Goal: Task Accomplishment & Management: Manage account settings

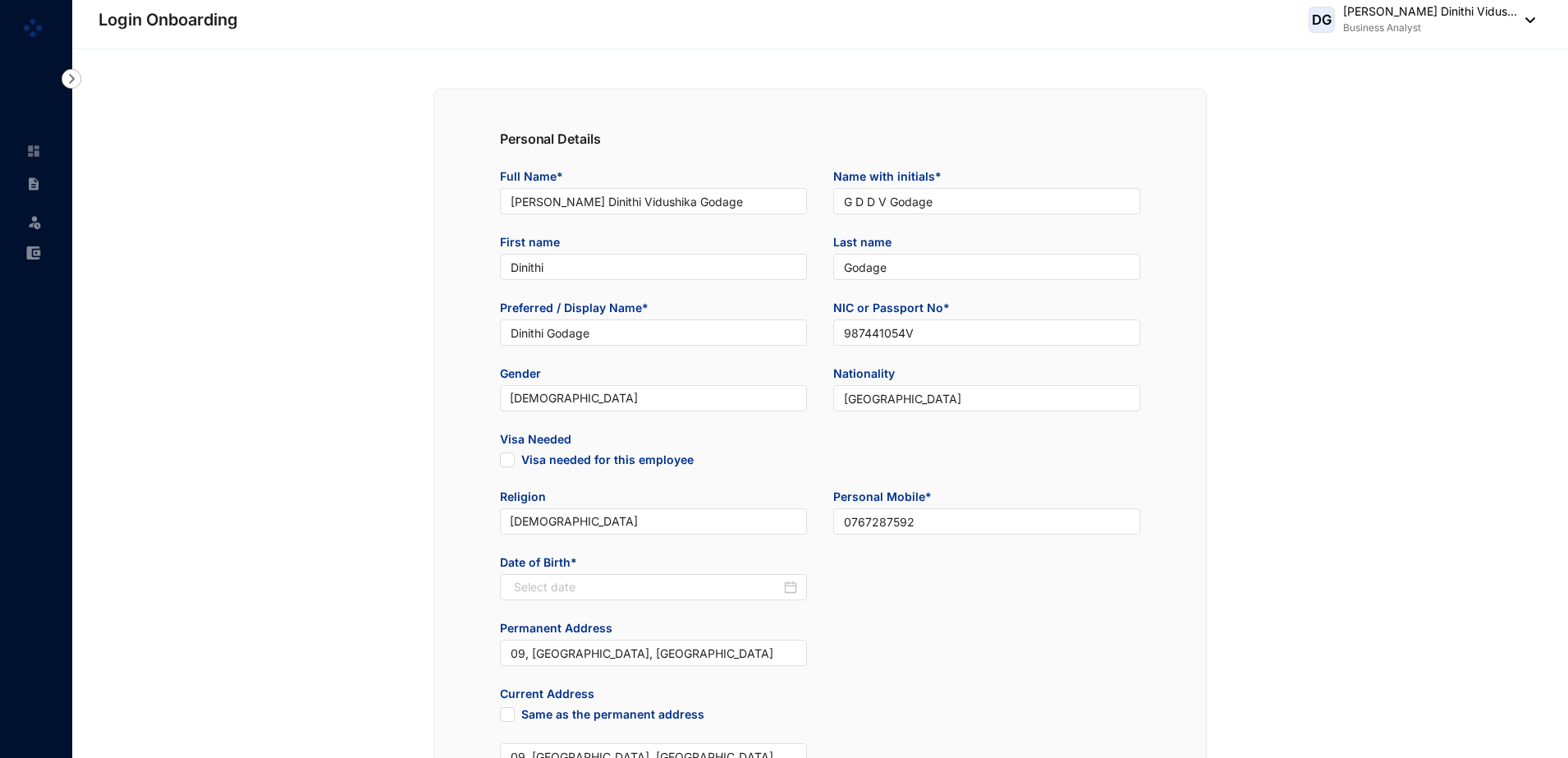
type input "[DATE]"
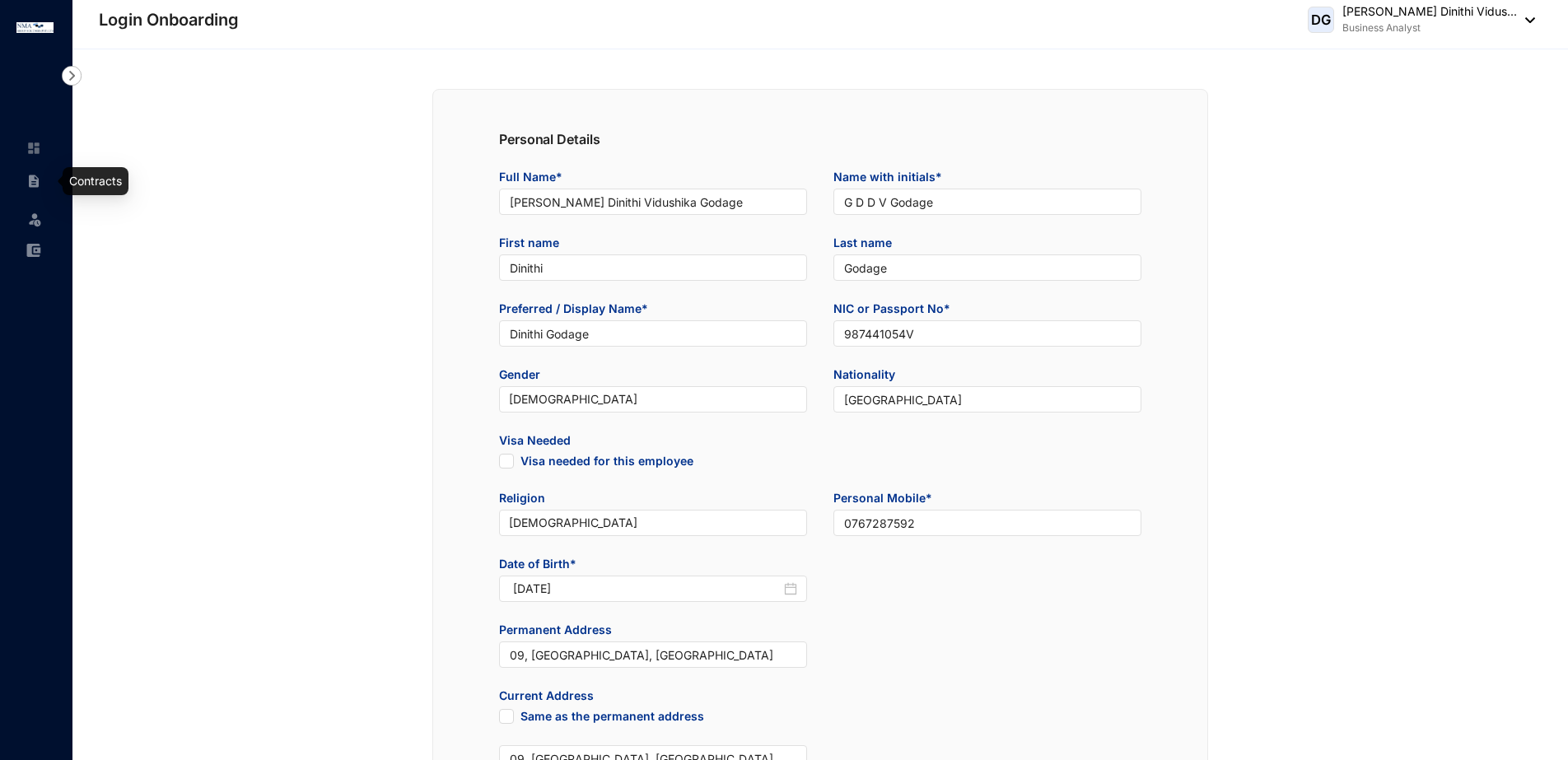
click at [38, 182] on img at bounding box center [33, 180] width 15 height 15
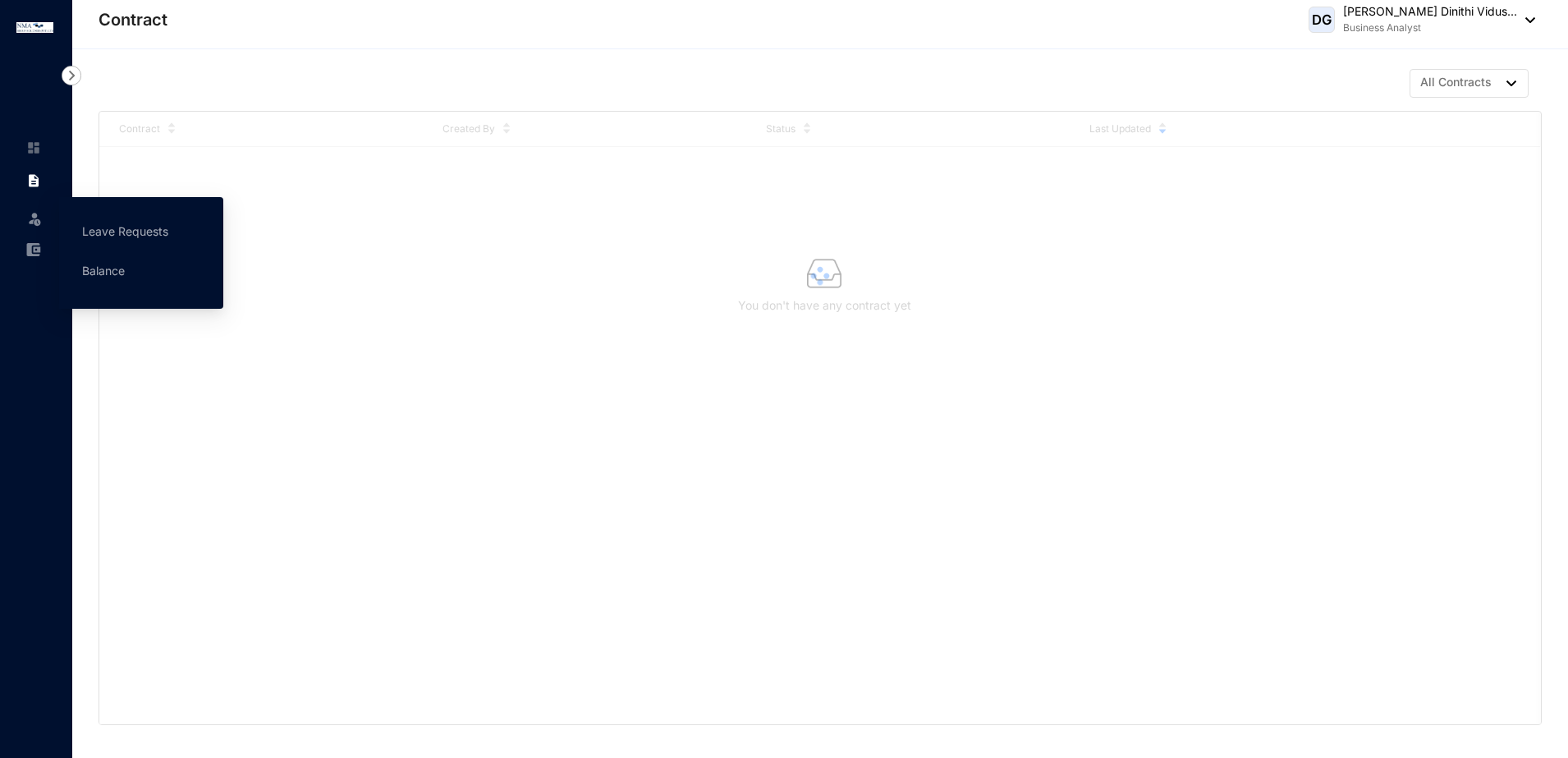
click at [44, 218] on div "Leave" at bounding box center [32, 215] width 39 height 36
click at [96, 226] on link "Leave Requests" at bounding box center [125, 231] width 86 height 14
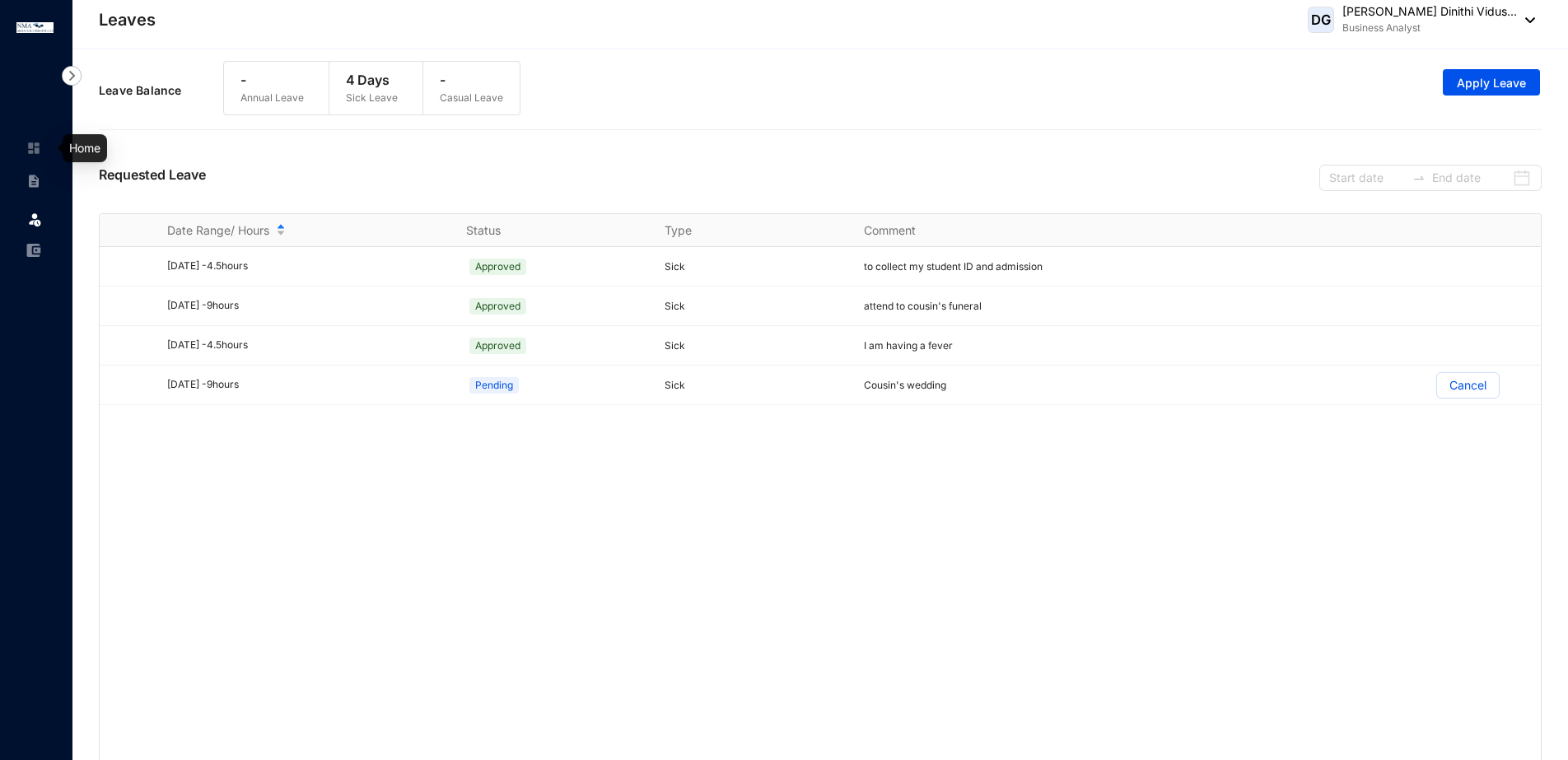
click at [44, 149] on link at bounding box center [47, 148] width 41 height 17
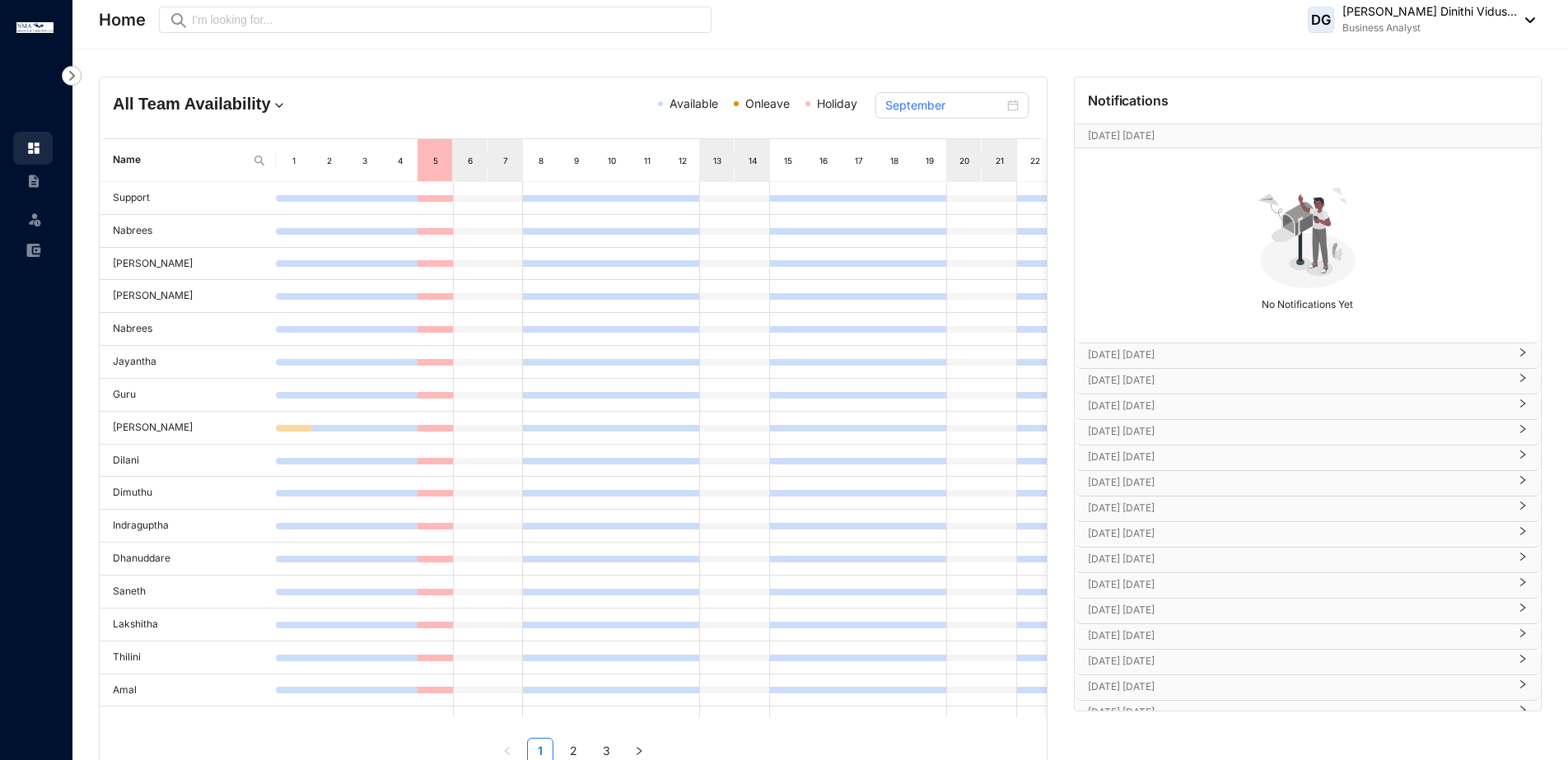
click at [1150, 354] on p "[DATE] [DATE]" at bounding box center [1297, 354] width 420 height 17
click at [1193, 420] on p "[DATE] [DATE]" at bounding box center [1297, 428] width 420 height 17
click at [1203, 496] on p "[DATE] [DATE]" at bounding box center [1297, 502] width 420 height 17
click at [1175, 580] on p "[DATE] [DATE]" at bounding box center [1297, 577] width 420 height 17
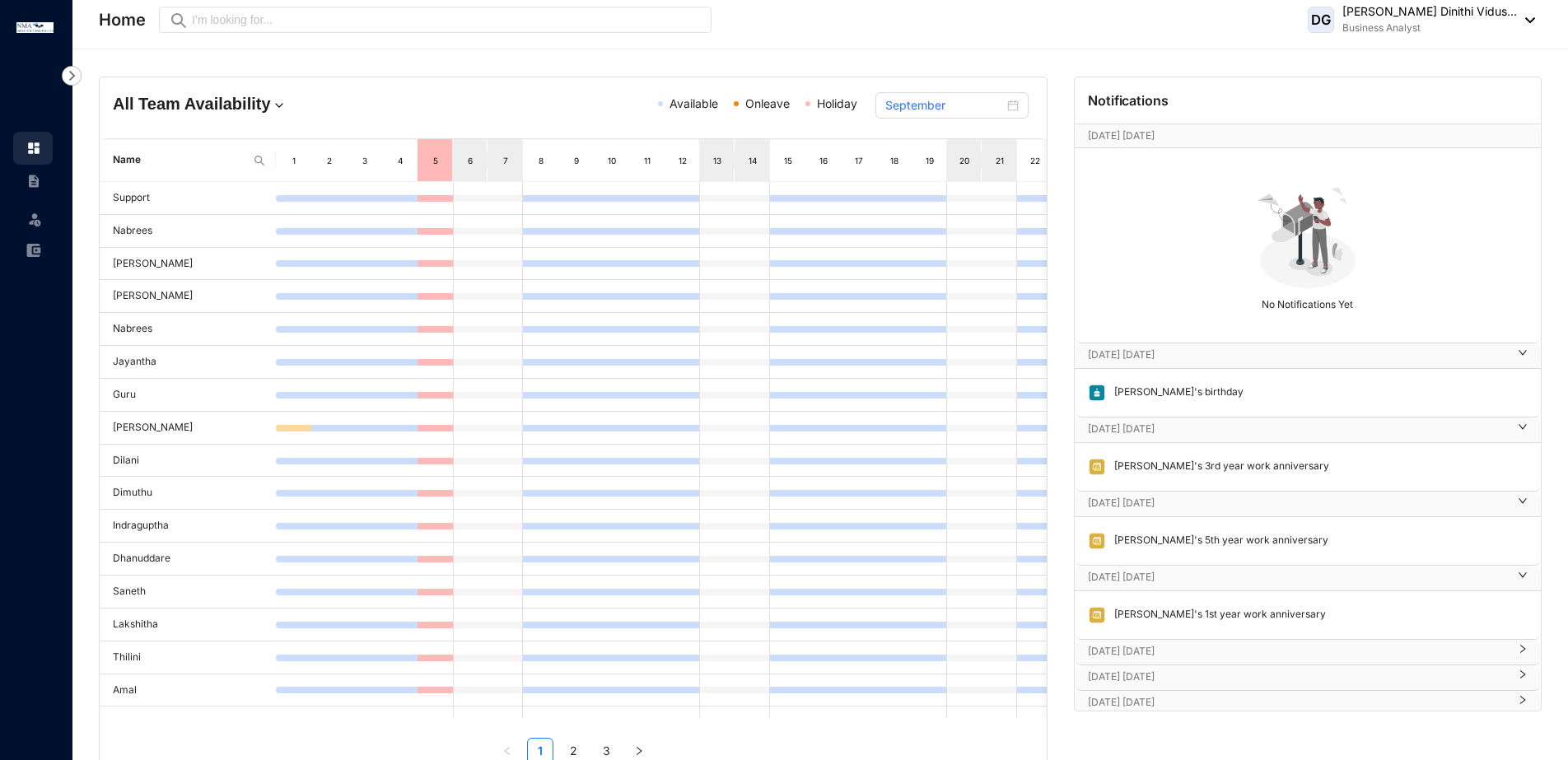
scroll to position [103, 0]
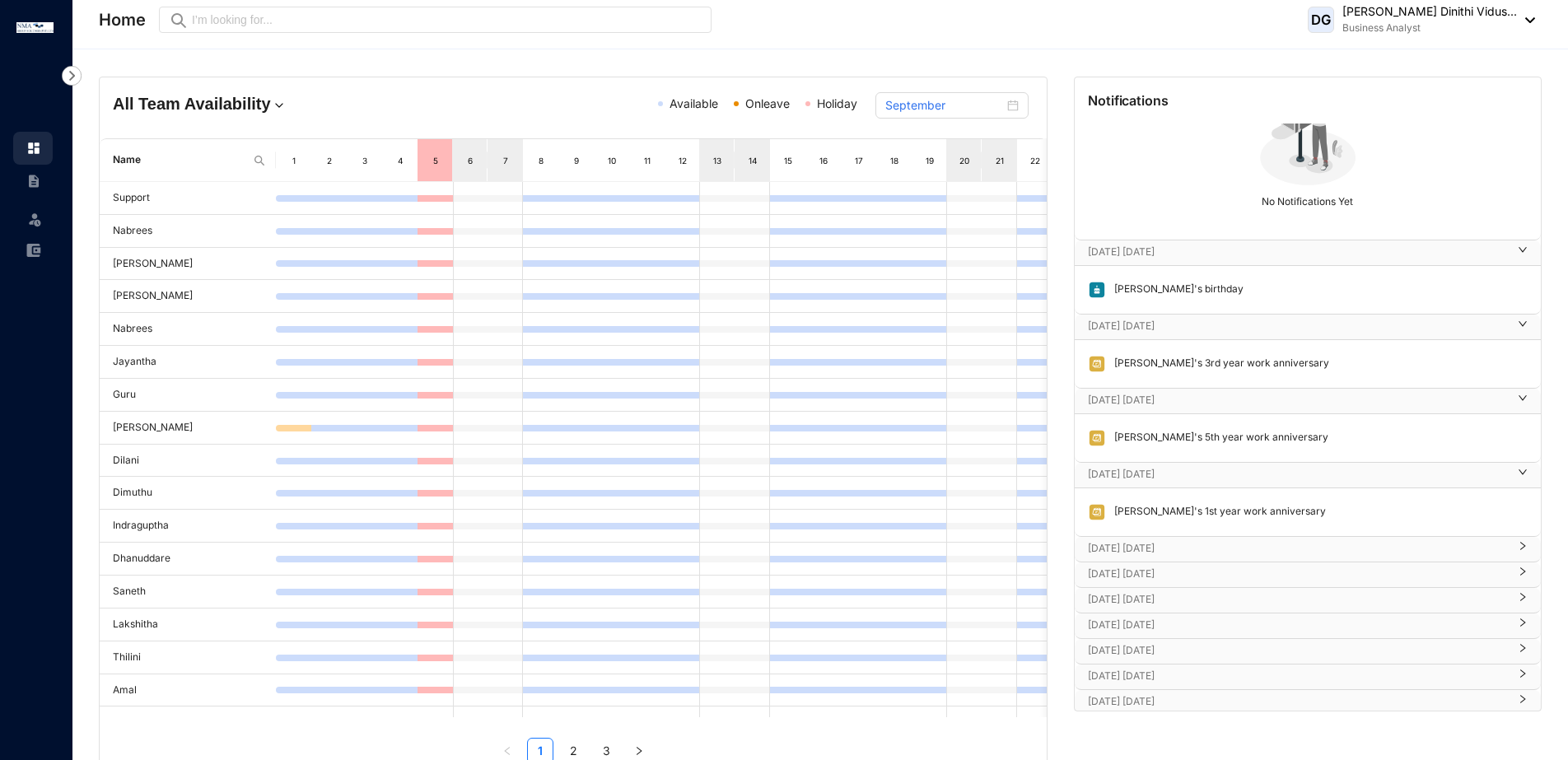
click at [1188, 544] on p "[DATE] [DATE]" at bounding box center [1297, 548] width 420 height 17
click at [1105, 619] on p "[DATE] [DATE]" at bounding box center [1297, 622] width 420 height 17
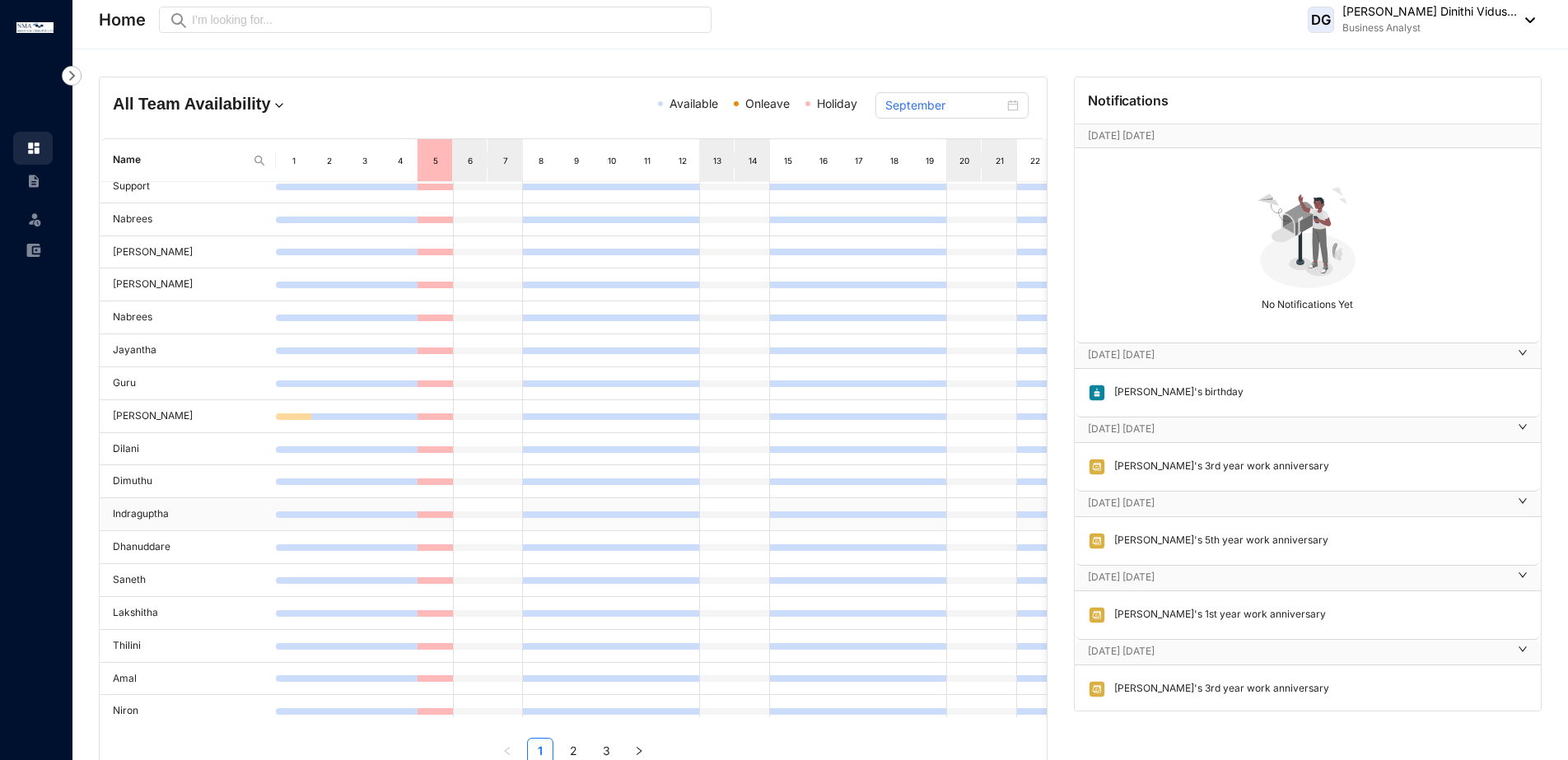
scroll to position [0, 0]
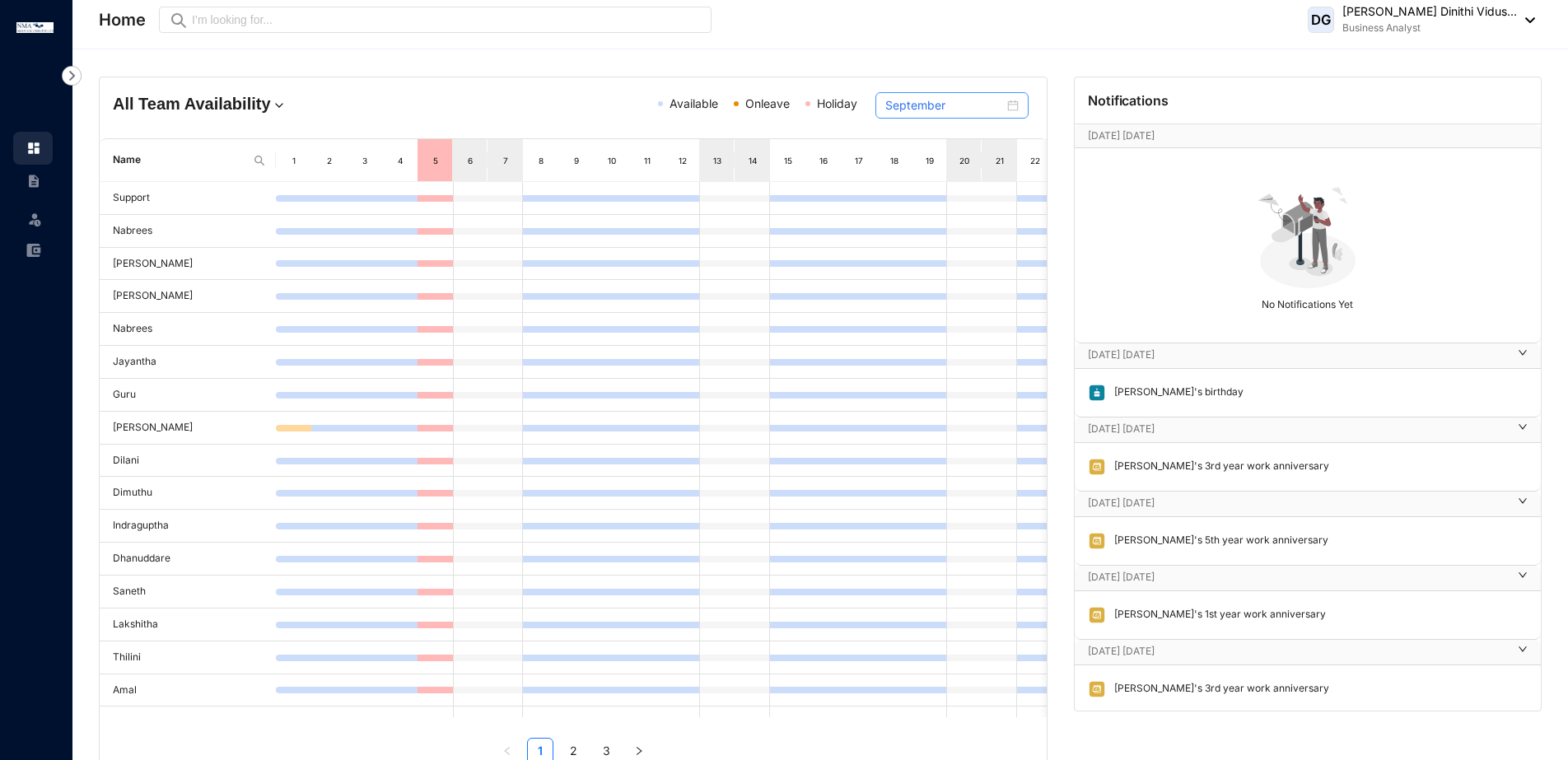
click at [1009, 107] on div "September" at bounding box center [952, 105] width 134 height 18
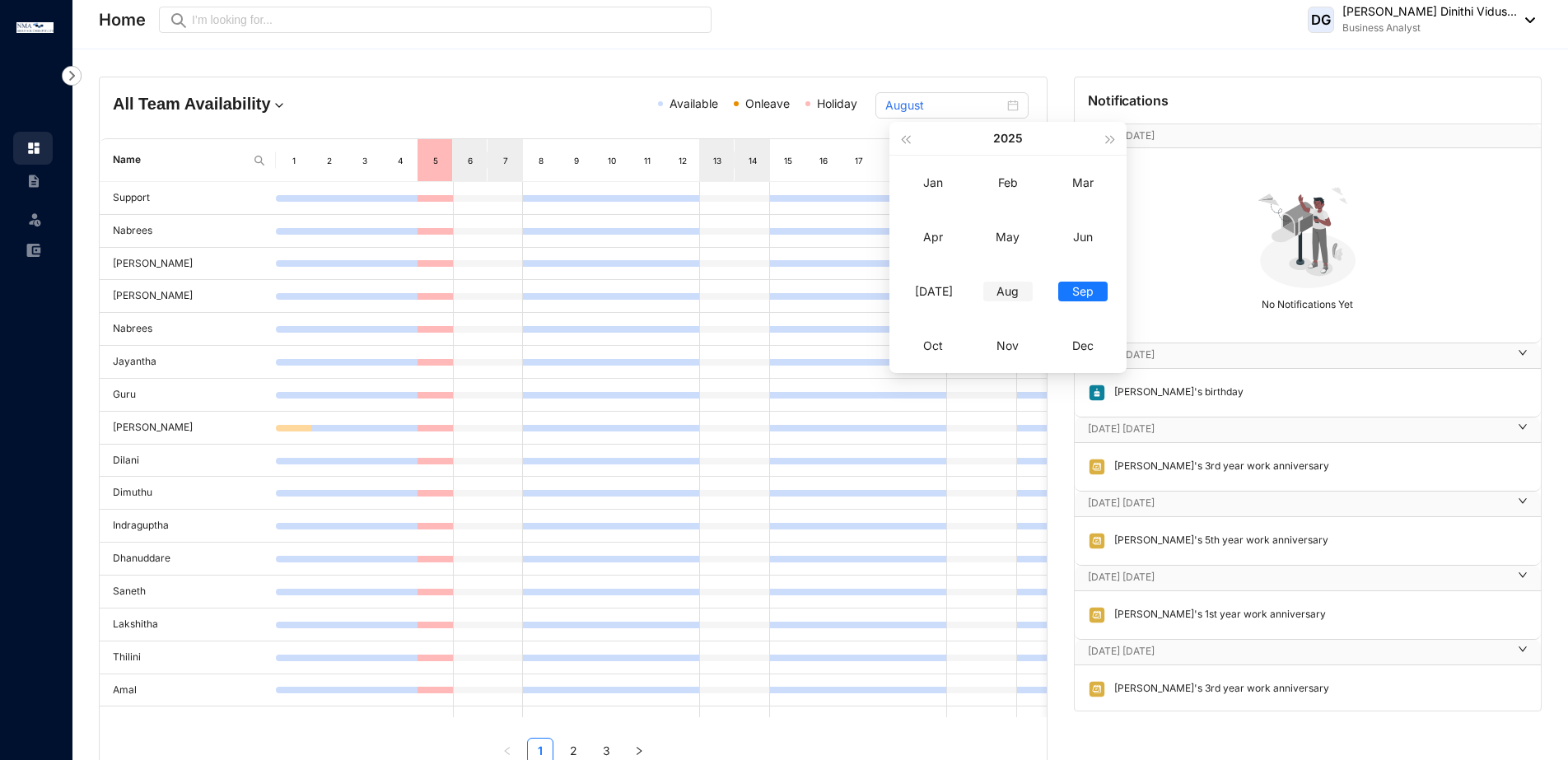
click at [1000, 289] on div "Aug" at bounding box center [1007, 291] width 49 height 19
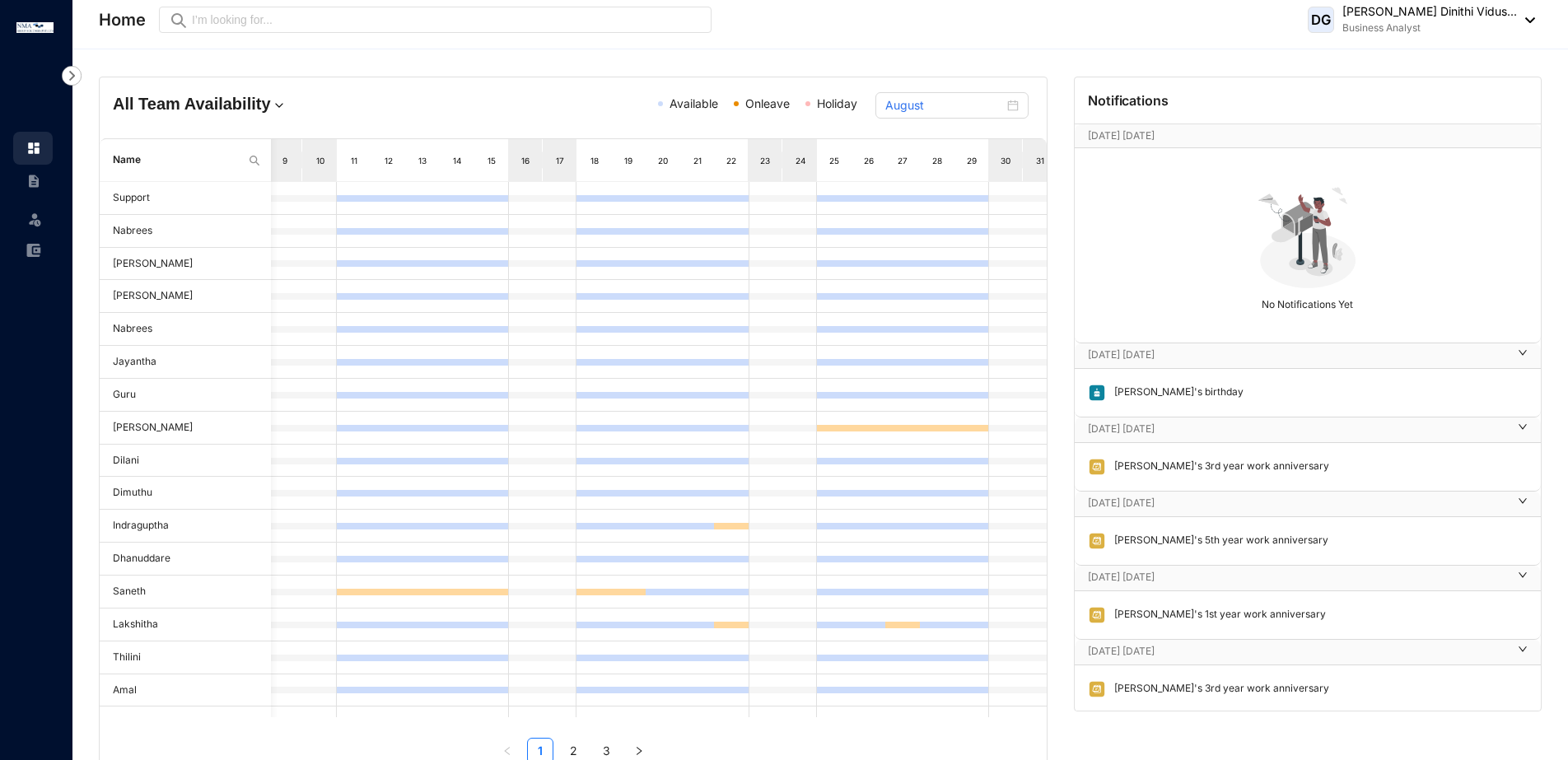
scroll to position [0, 293]
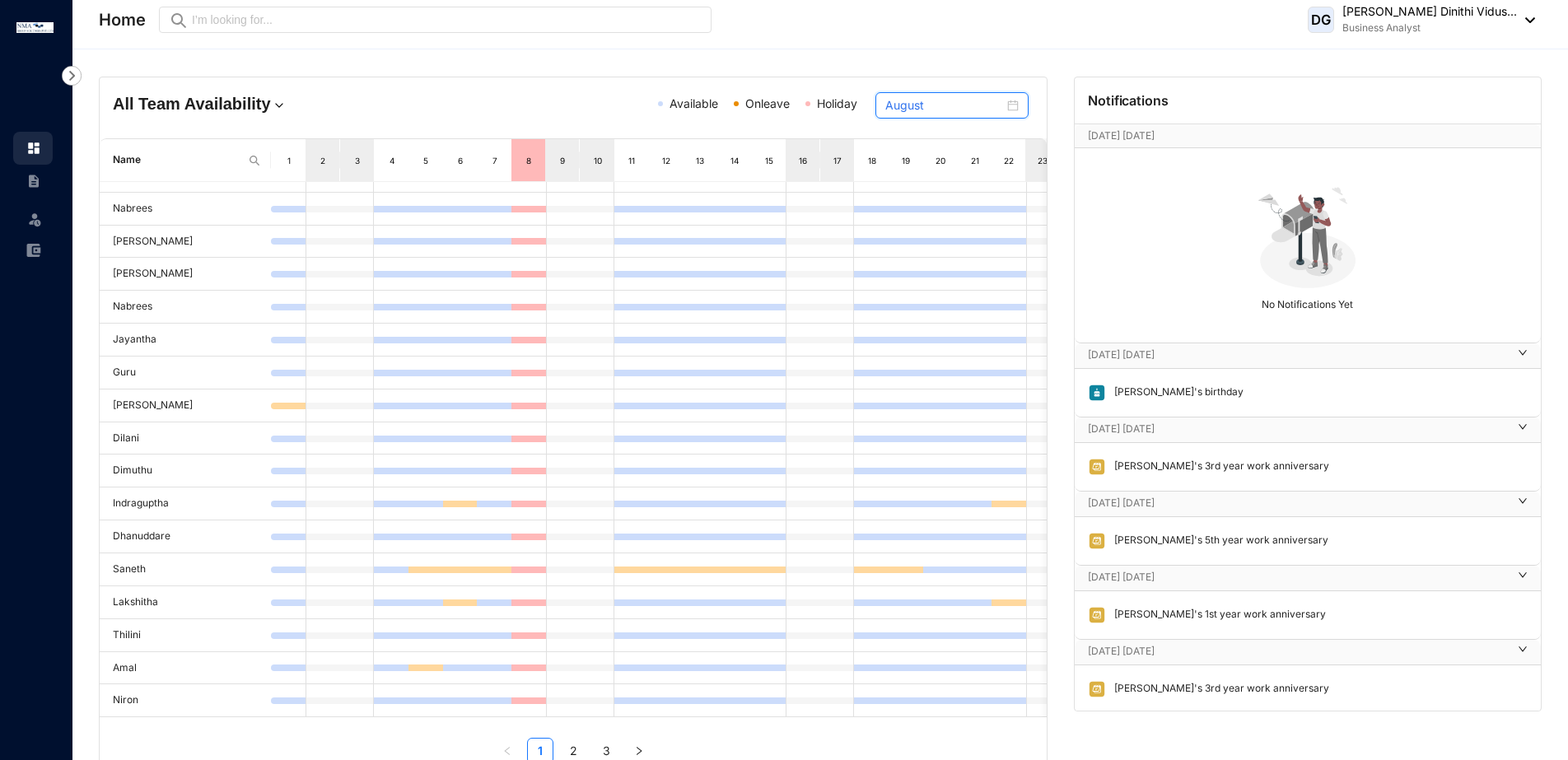
click at [964, 110] on input "August" at bounding box center [944, 105] width 119 height 18
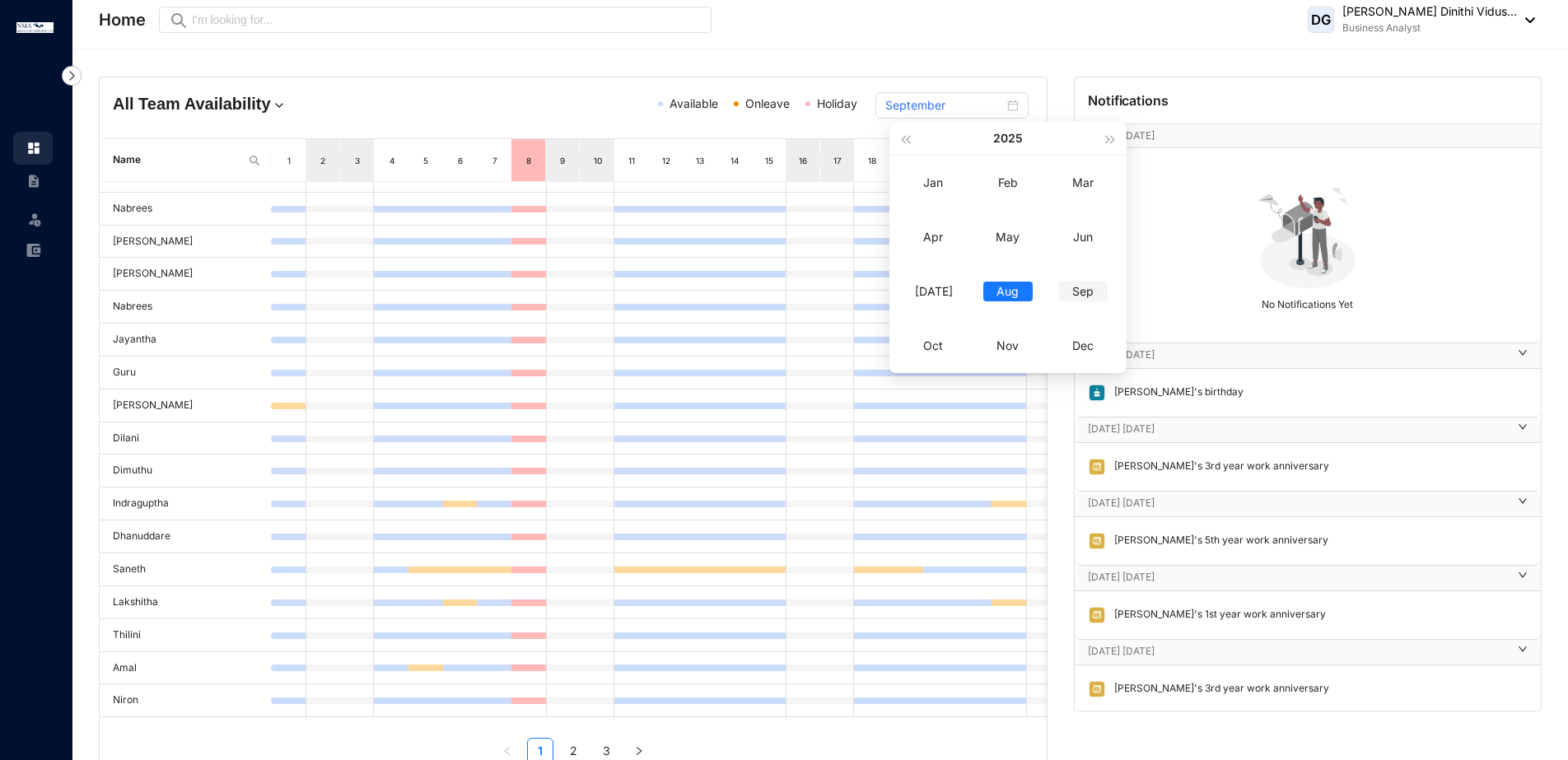
click at [1087, 295] on div "Sep" at bounding box center [1083, 291] width 49 height 19
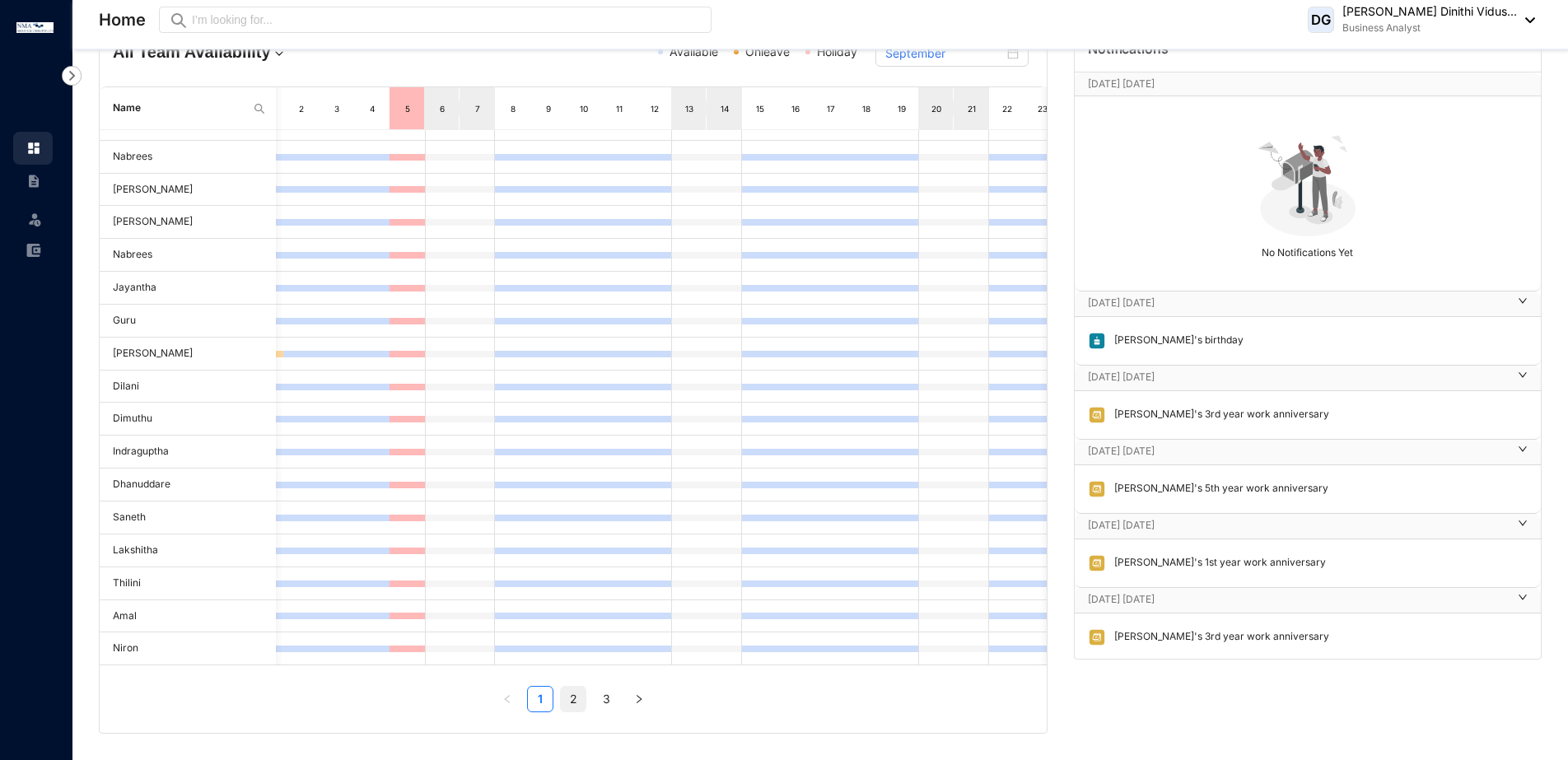
click at [571, 699] on link "2" at bounding box center [573, 699] width 25 height 25
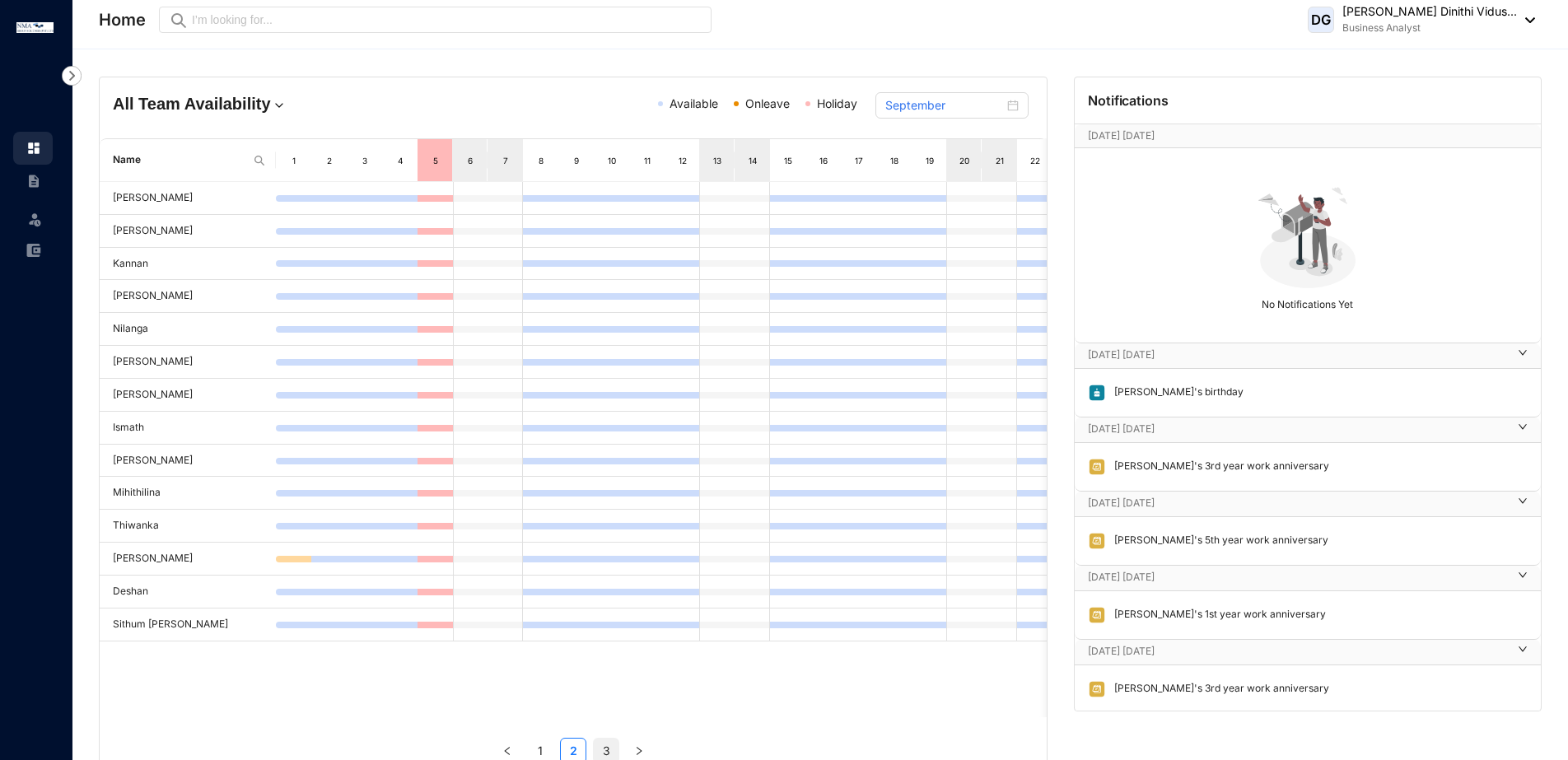
click at [604, 751] on link "3" at bounding box center [606, 750] width 25 height 25
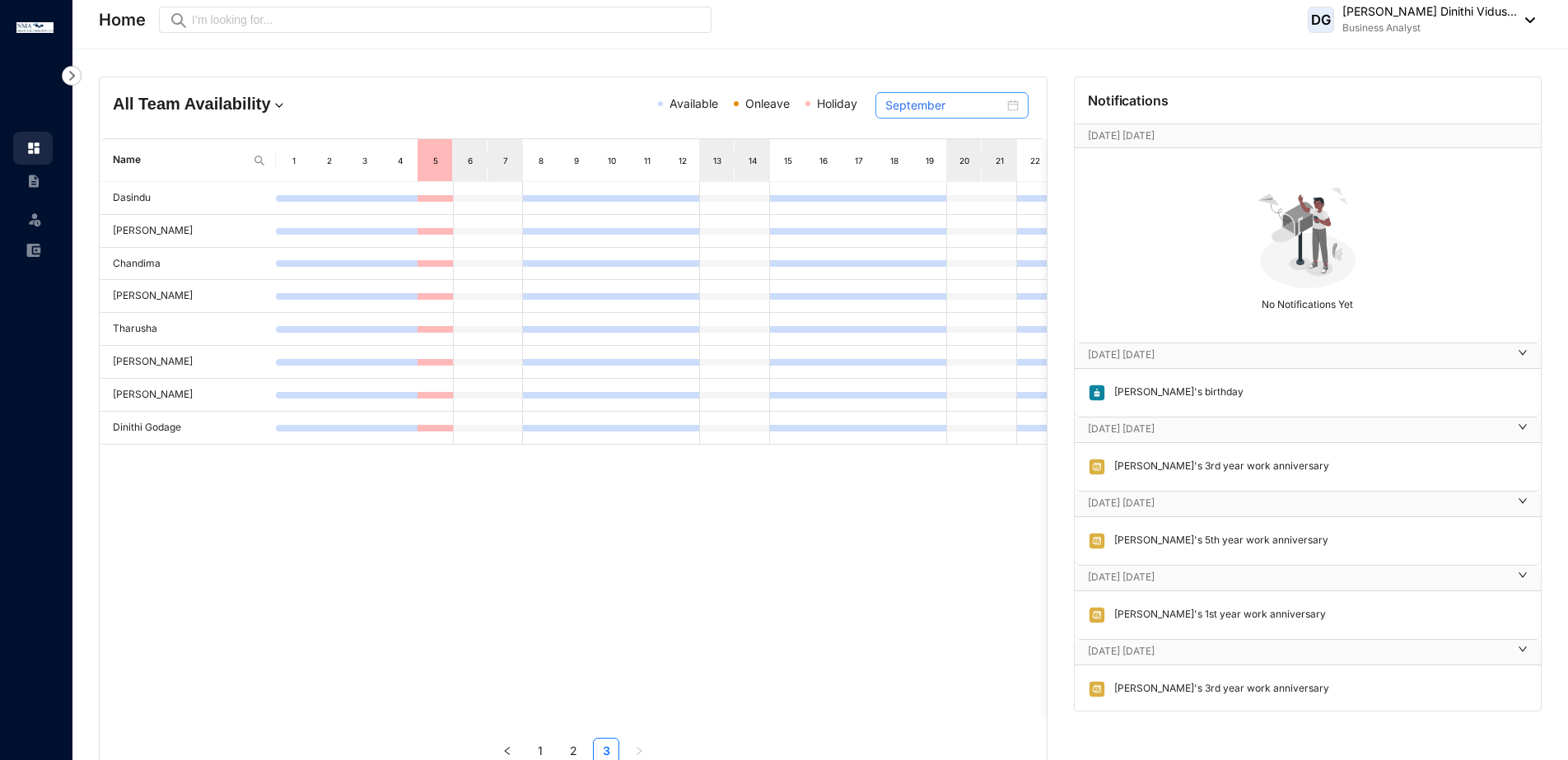
click at [1004, 102] on div "September" at bounding box center [952, 105] width 134 height 18
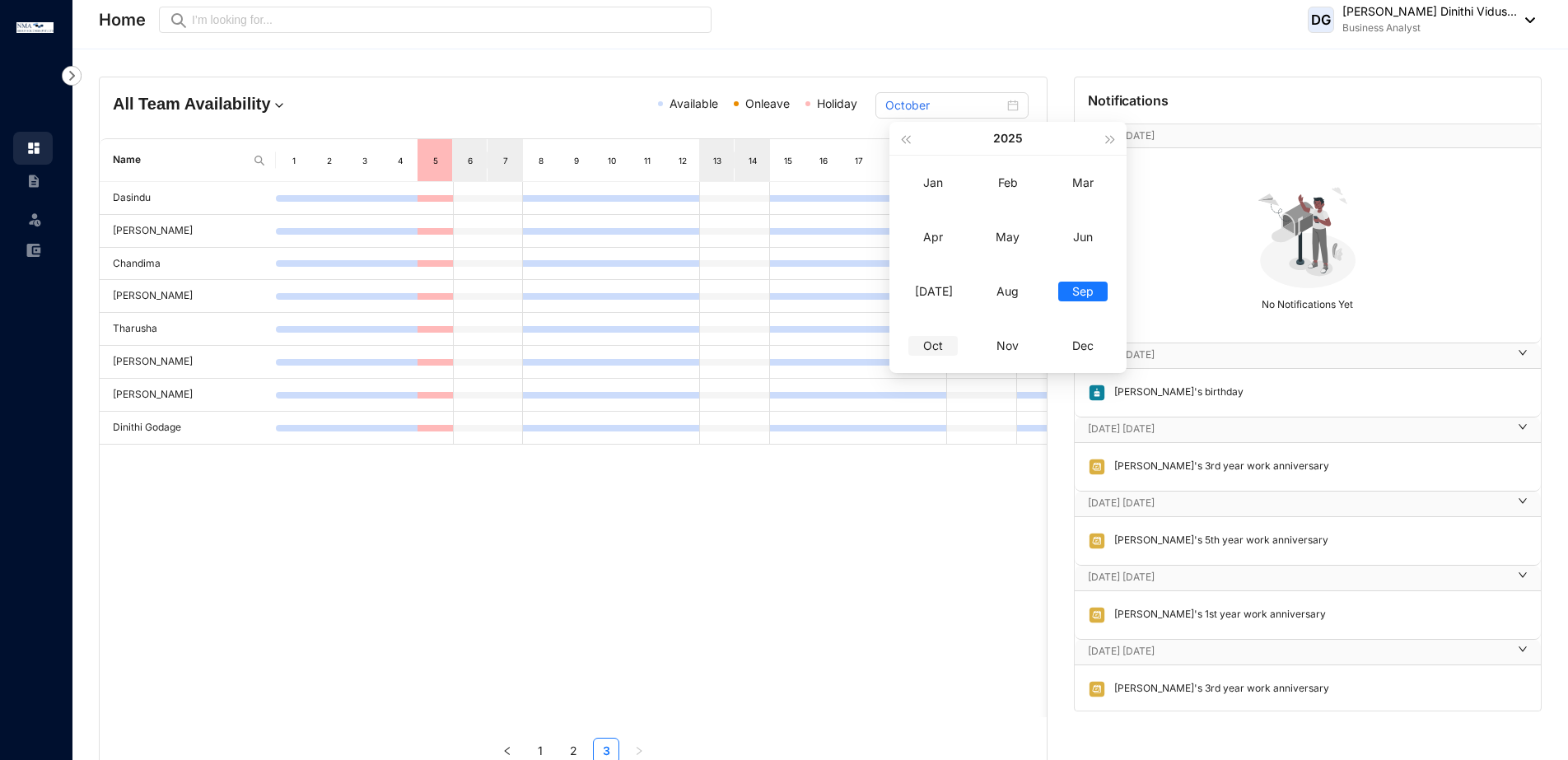
click at [930, 348] on div "Oct" at bounding box center [933, 346] width 49 height 19
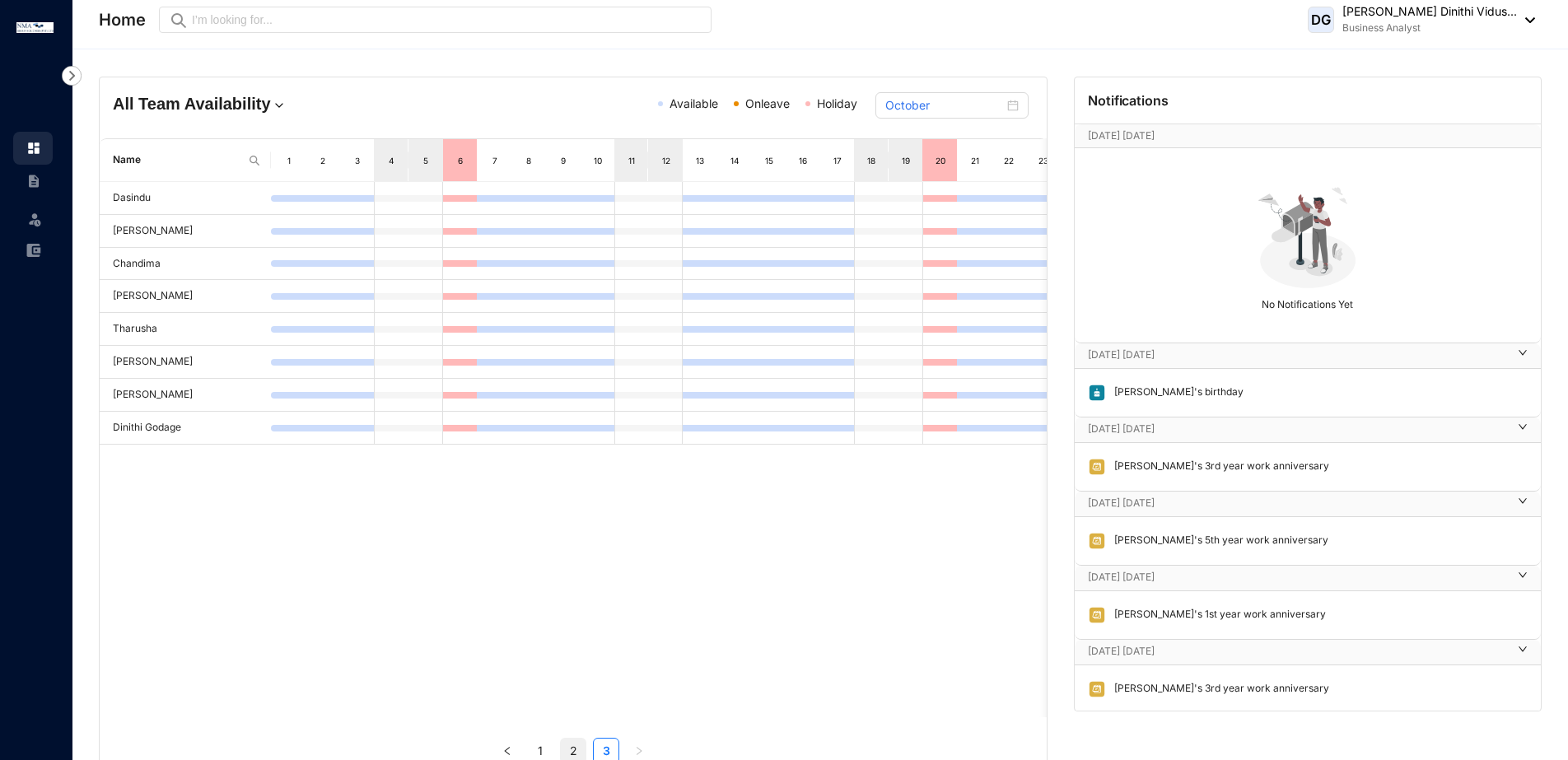
click at [571, 751] on link "2" at bounding box center [573, 750] width 25 height 25
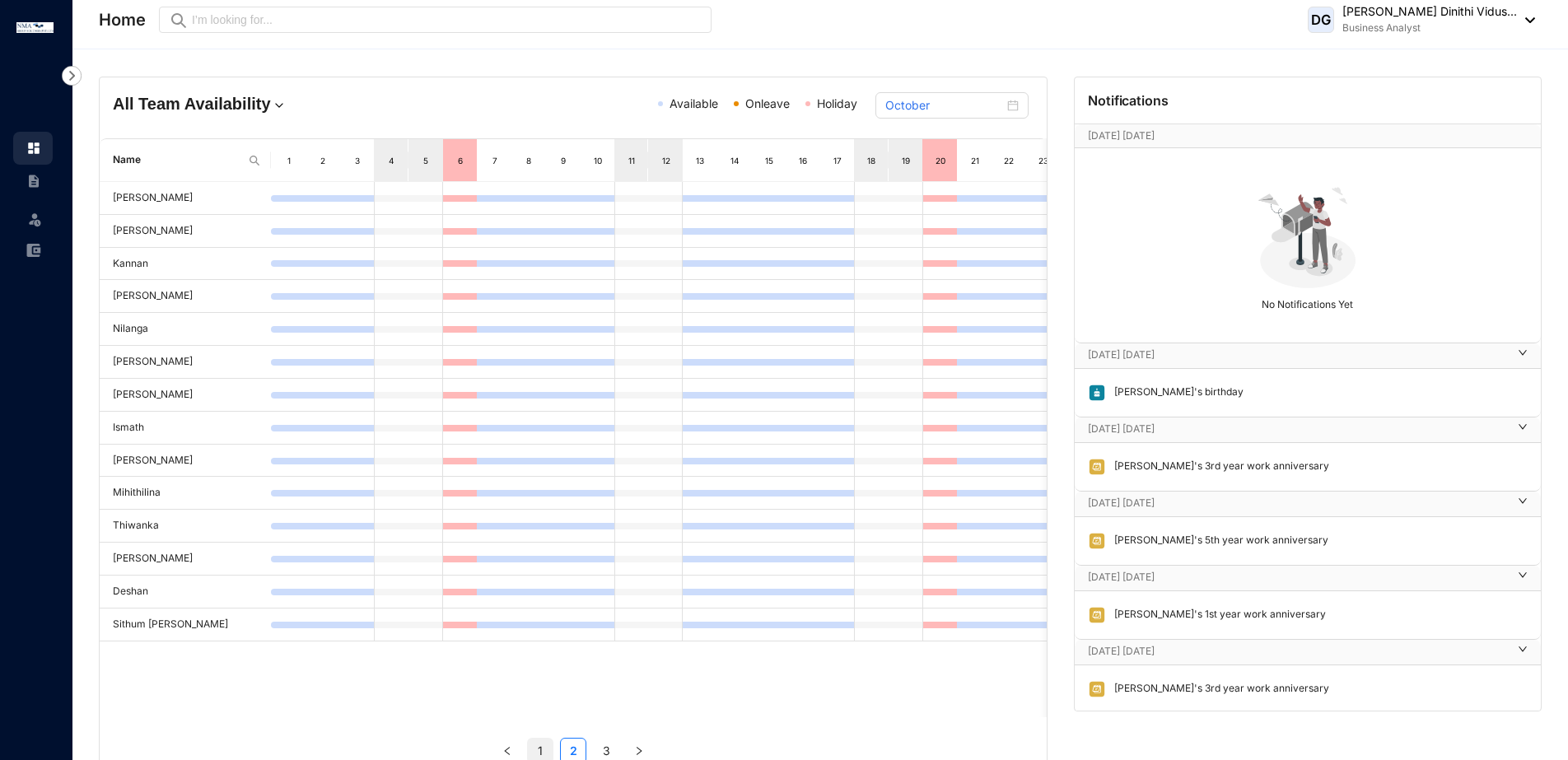
click at [546, 754] on link "1" at bounding box center [540, 750] width 25 height 25
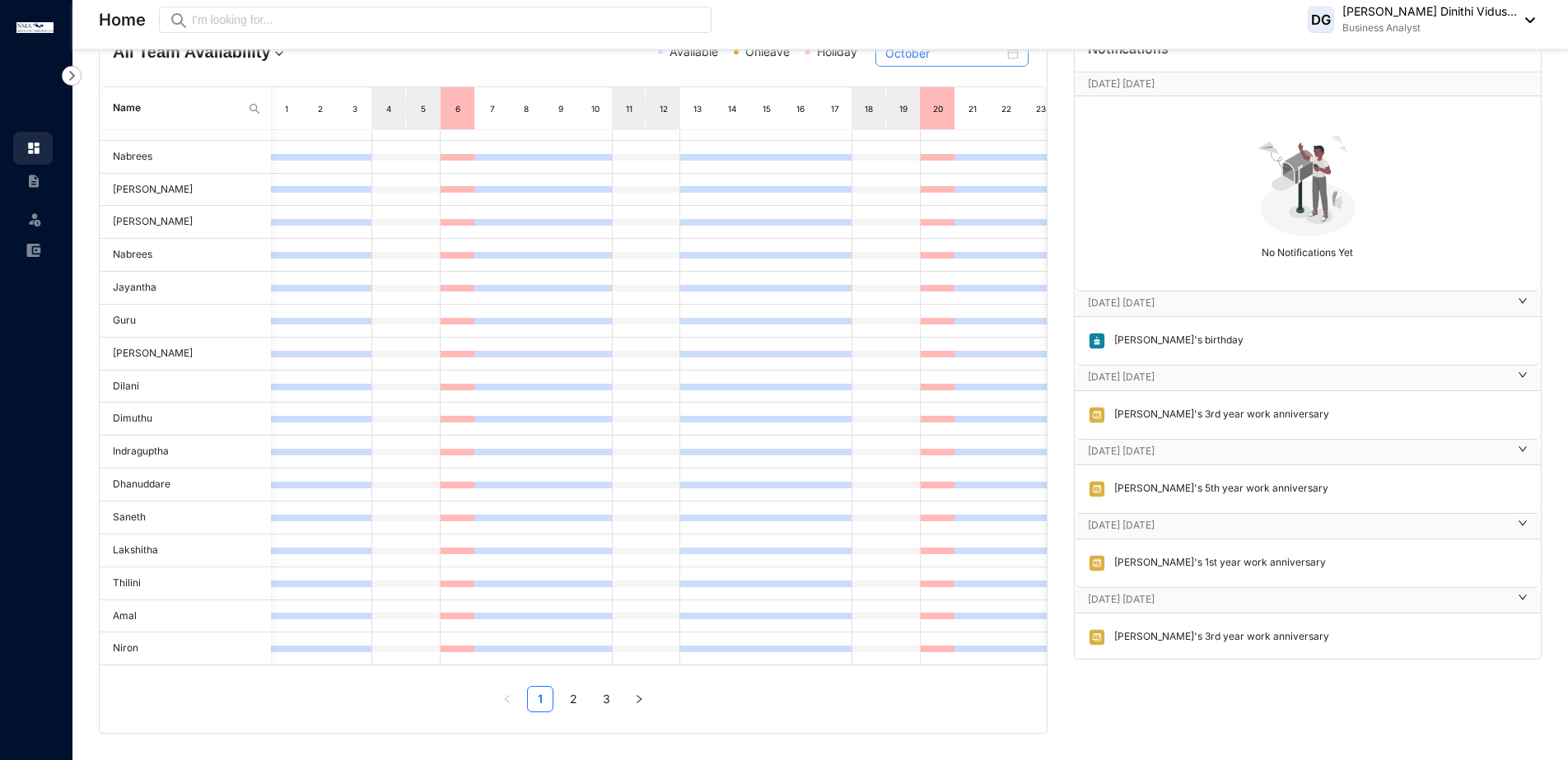
click at [1018, 57] on div "October" at bounding box center [952, 54] width 134 height 18
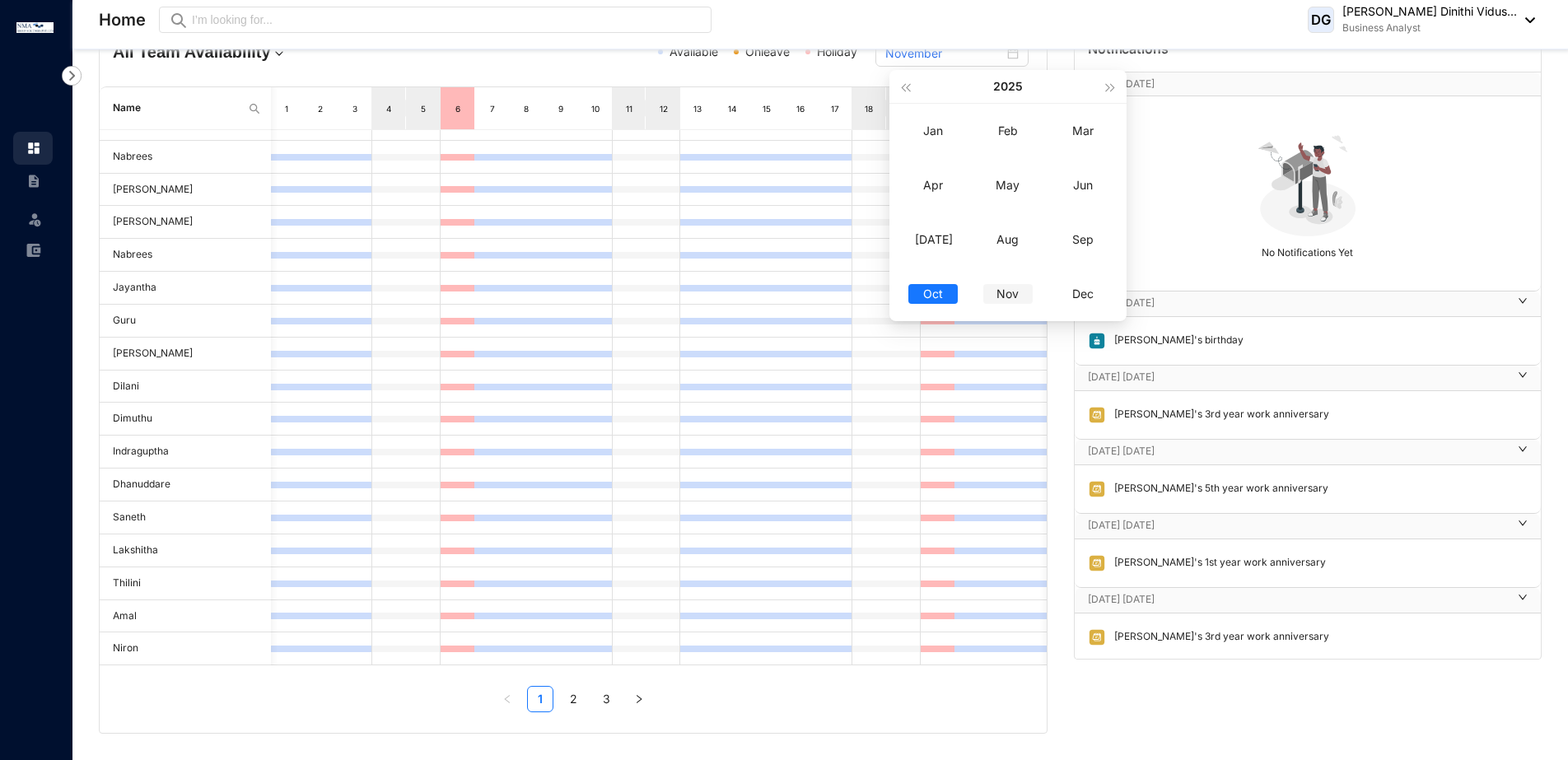
click at [1016, 289] on div "Nov" at bounding box center [1007, 294] width 49 height 19
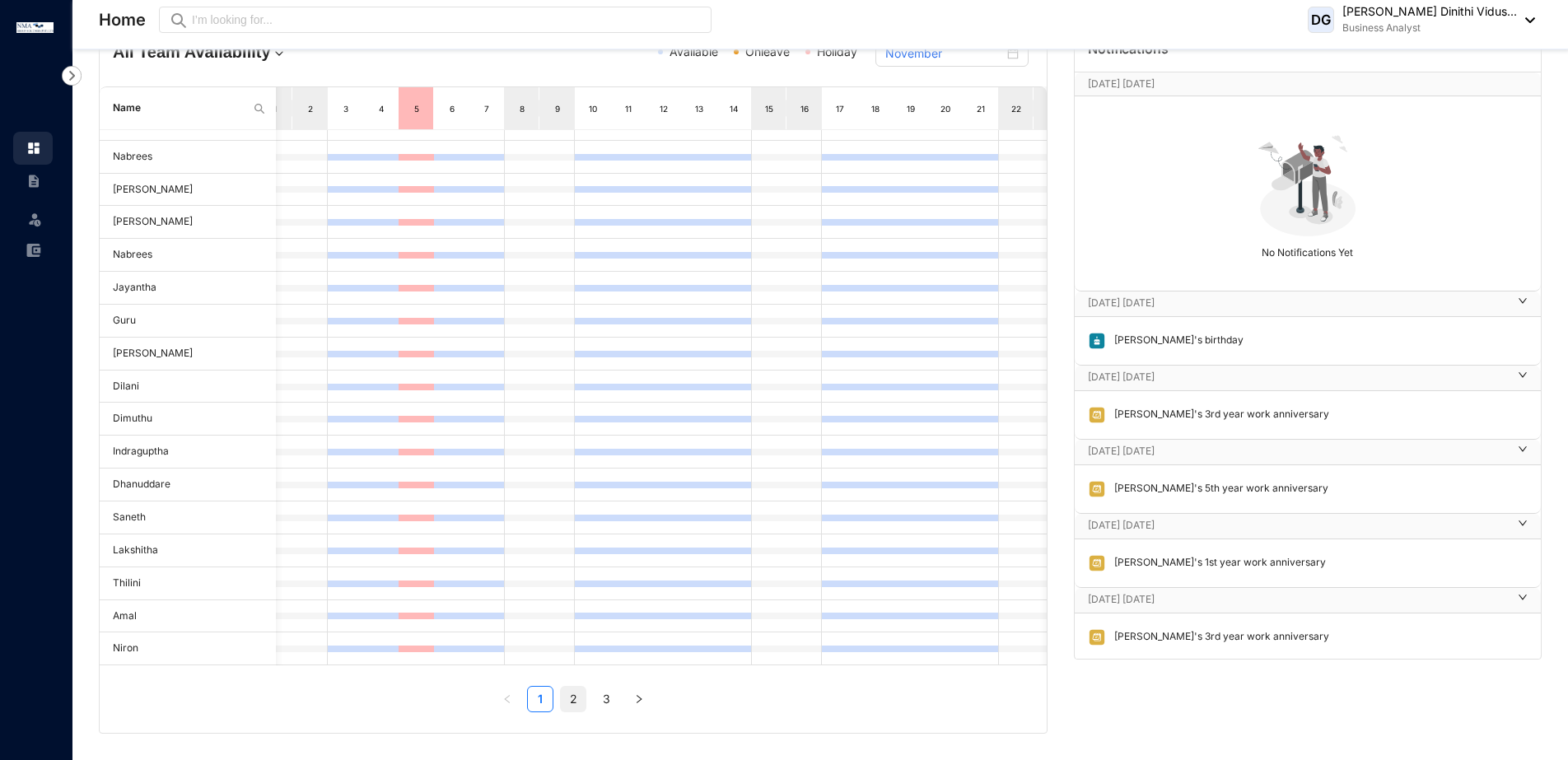
click at [560, 691] on li "2" at bounding box center [573, 699] width 26 height 26
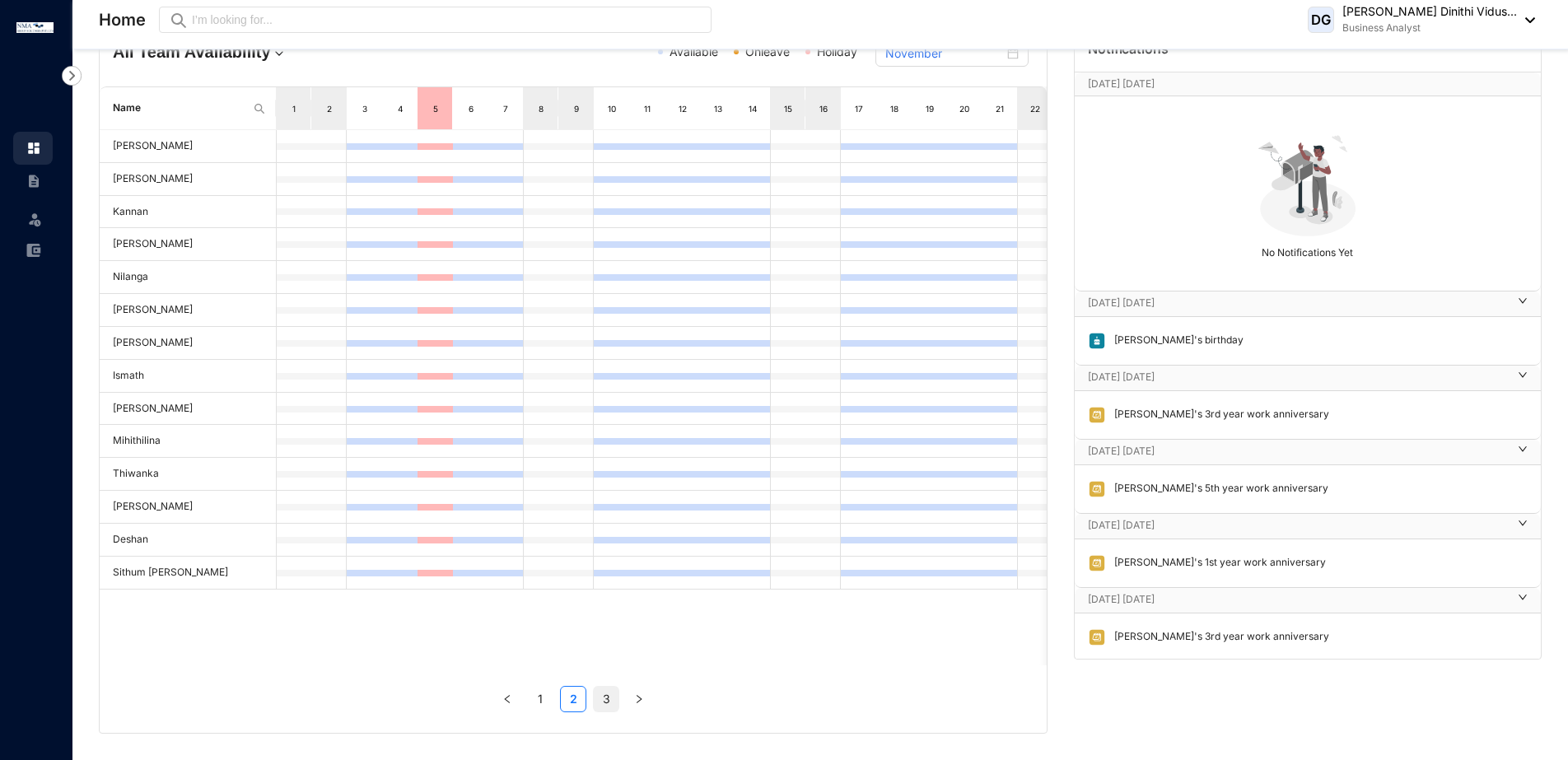
click at [604, 698] on link "3" at bounding box center [606, 699] width 25 height 25
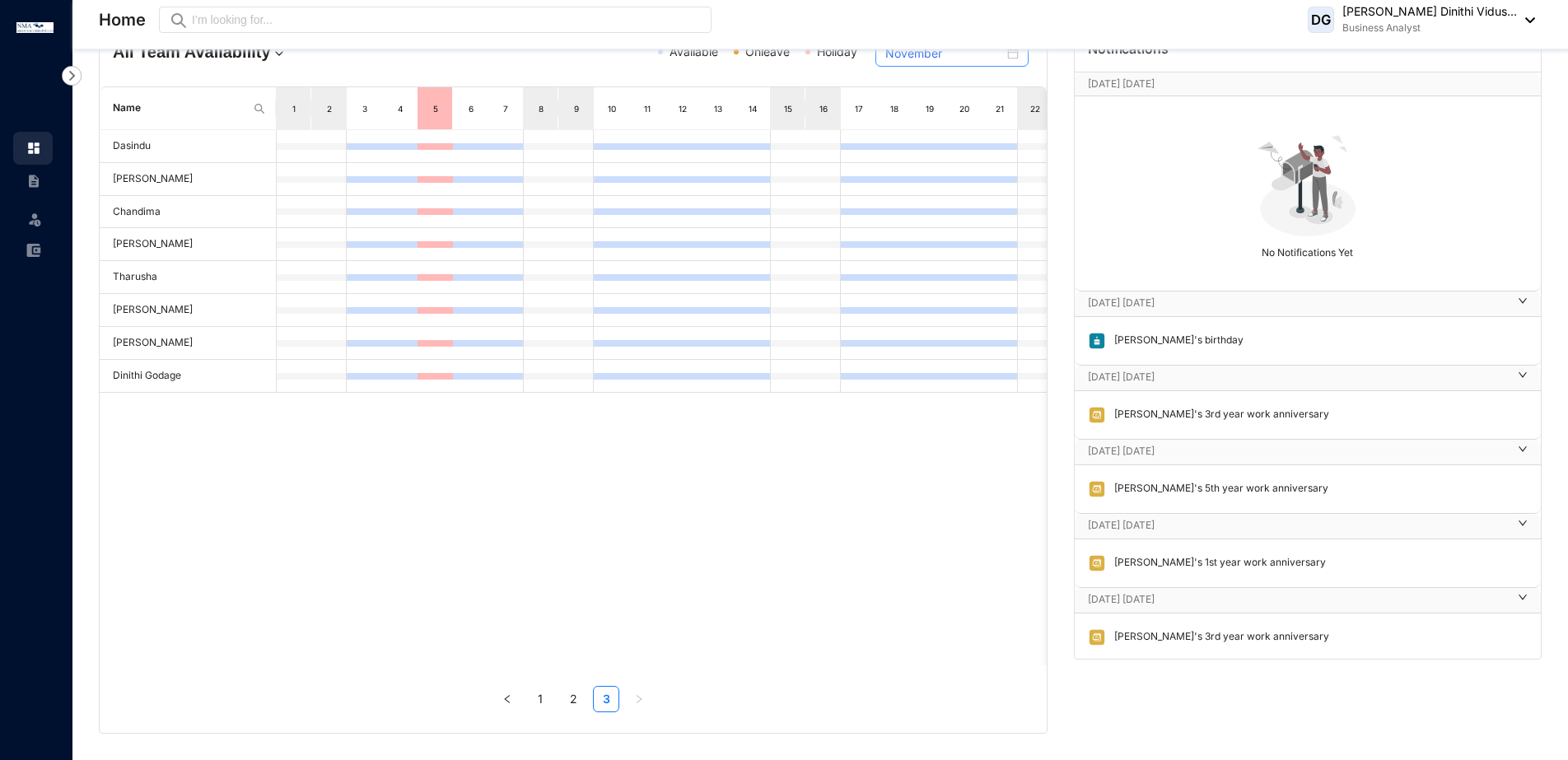
click at [1020, 58] on div "November" at bounding box center [952, 54] width 153 height 26
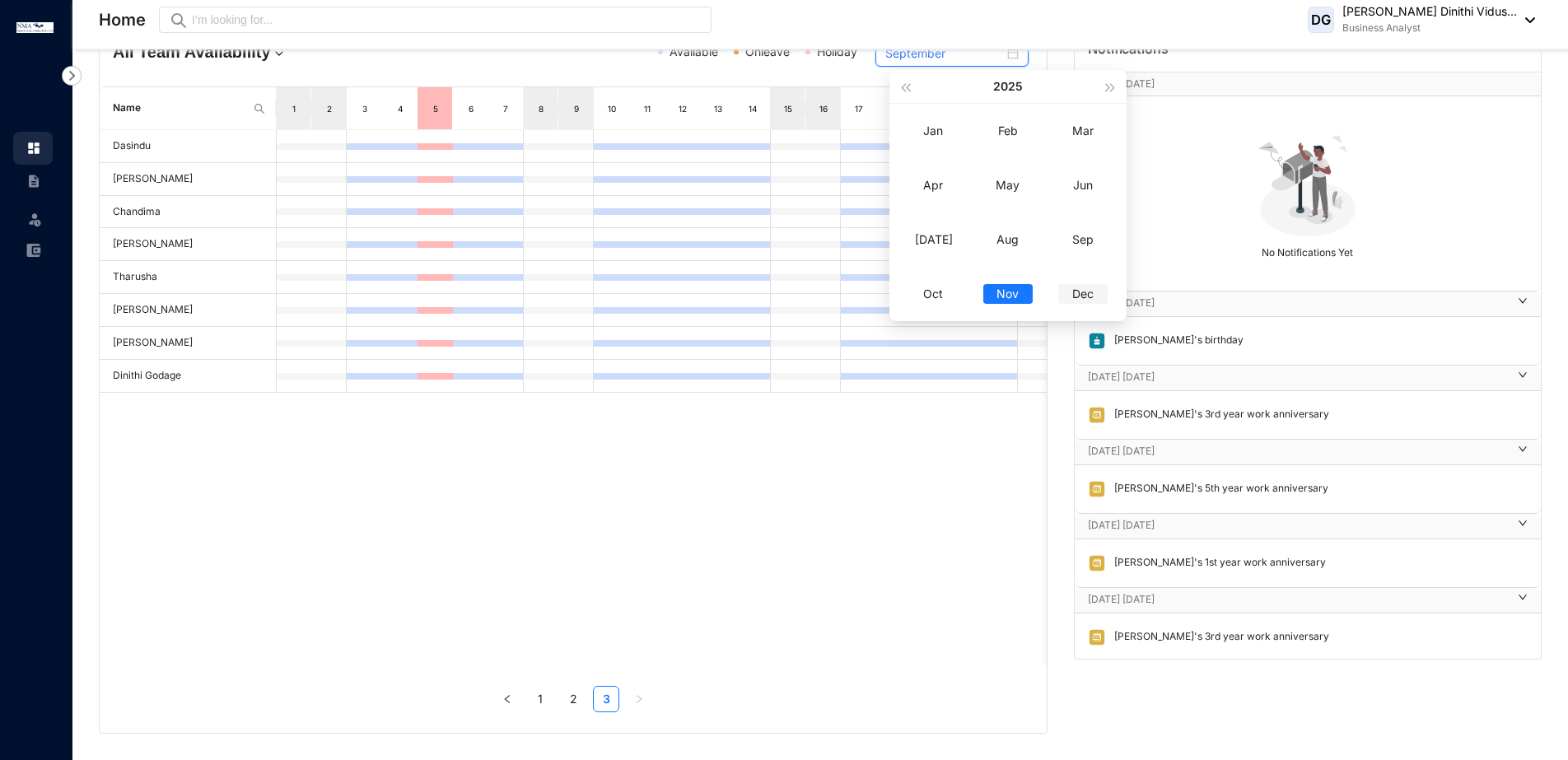
type input "December"
click at [1090, 300] on div "Dec" at bounding box center [1083, 294] width 49 height 19
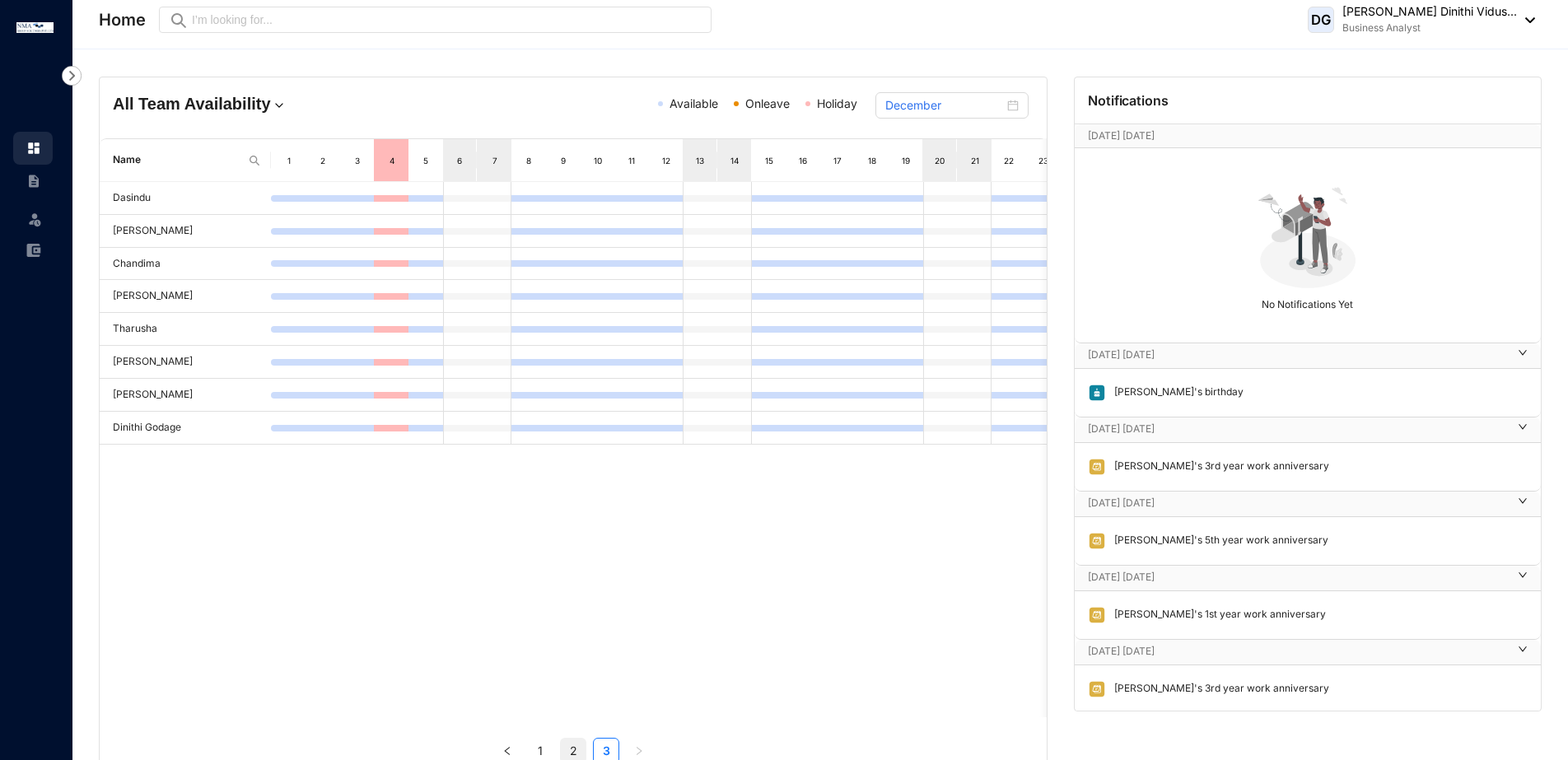
click at [574, 740] on link "2" at bounding box center [573, 750] width 25 height 25
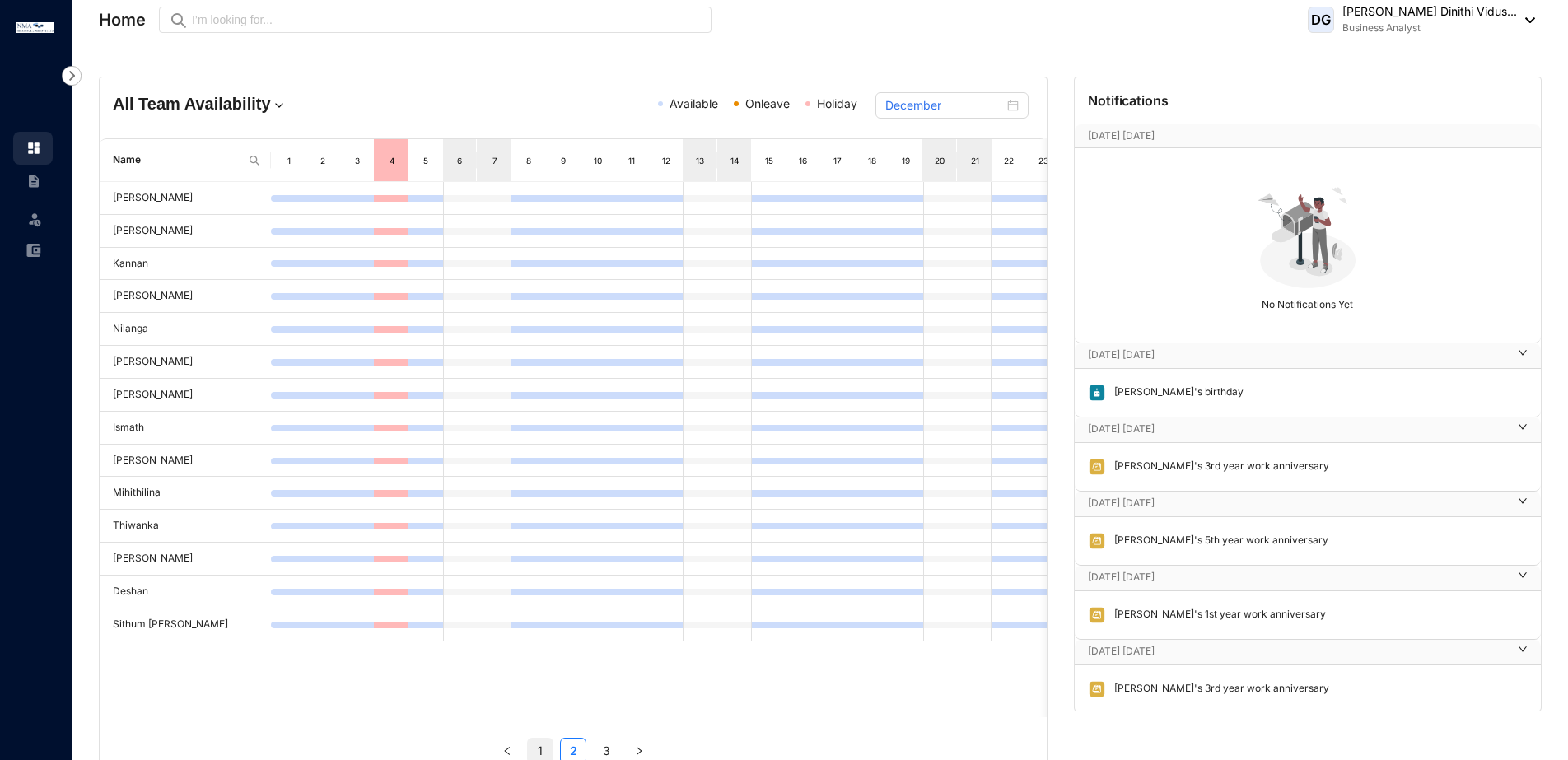
click at [532, 756] on link "1" at bounding box center [540, 750] width 25 height 25
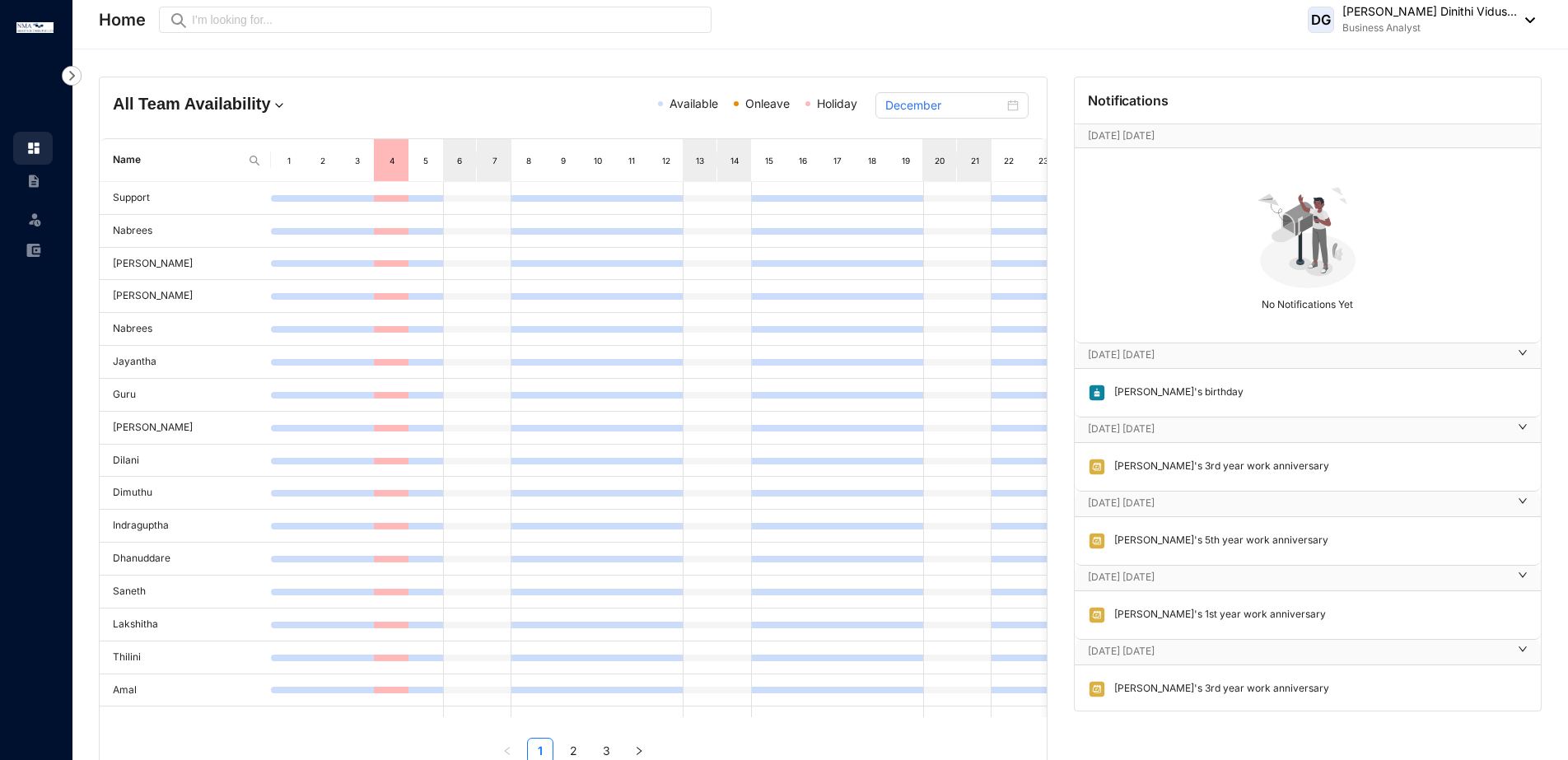
drag, startPoint x: 480, startPoint y: 716, endPoint x: 571, endPoint y: 728, distance: 91.8
click at [571, 728] on div "Name 1 2 3 4 5 6 7 8 9 10 11 12 13 14 15 16 17 18 19 20 21 22 23 24 25 26 27 28…" at bounding box center [573, 450] width 947 height 625
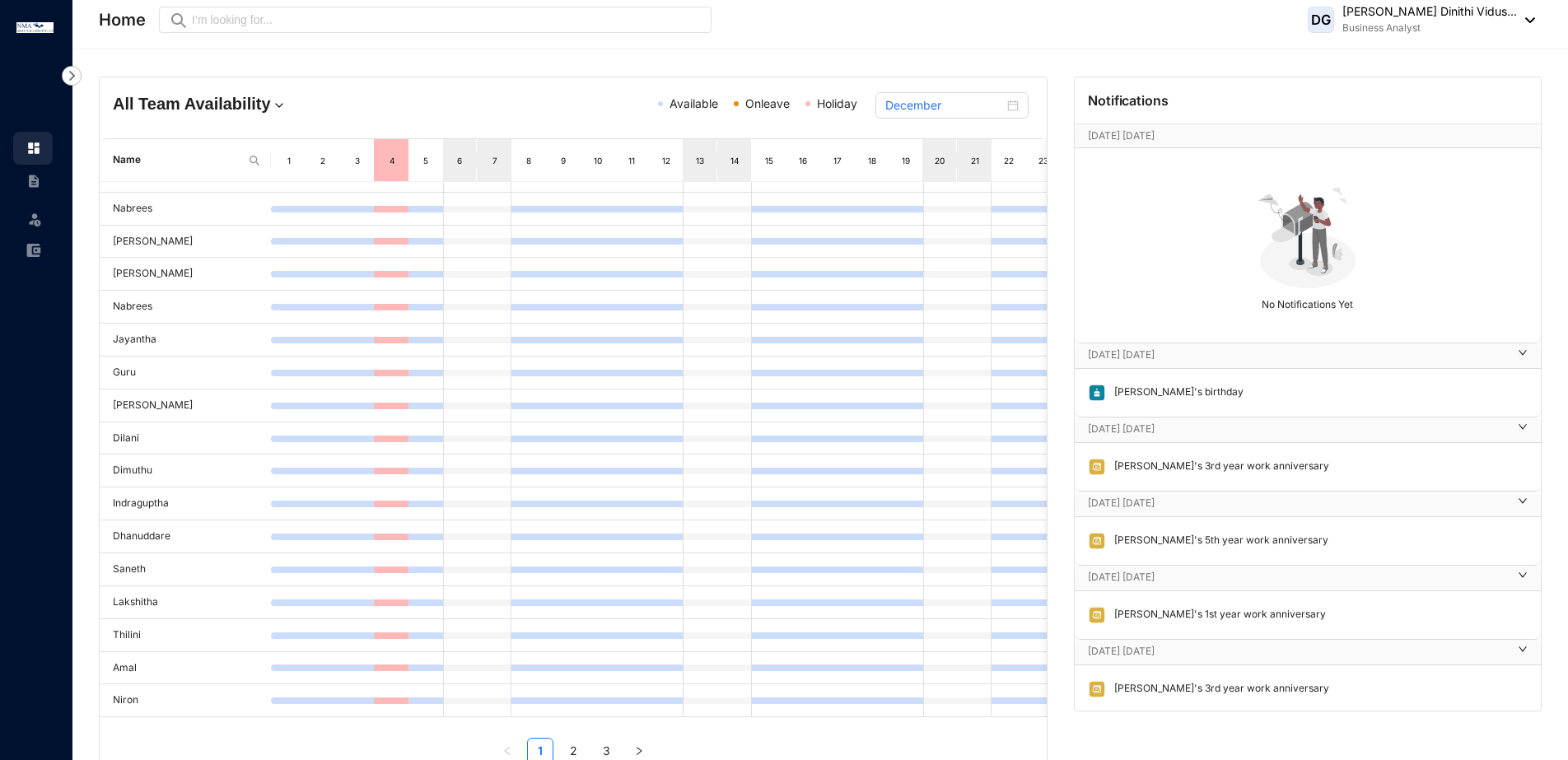
click at [1527, 19] on img at bounding box center [1526, 20] width 18 height 6
click at [1473, 128] on link "Sign Out" at bounding box center [1431, 132] width 180 height 17
